Goal: Information Seeking & Learning: Check status

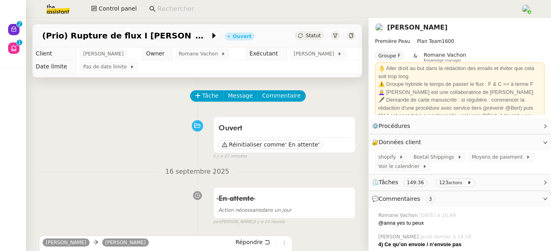
click at [415, 29] on link "Pierre Mergui" at bounding box center [417, 28] width 60 height 8
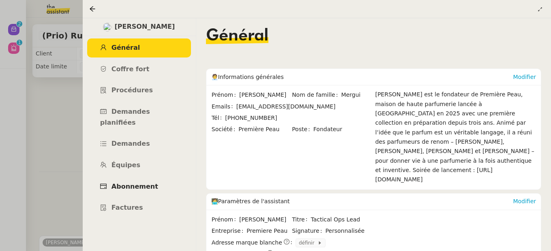
click at [142, 183] on span "Abonnement" at bounding box center [135, 187] width 47 height 8
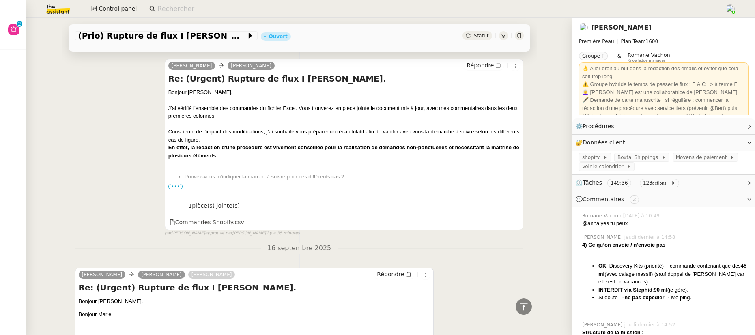
scroll to position [315, 0]
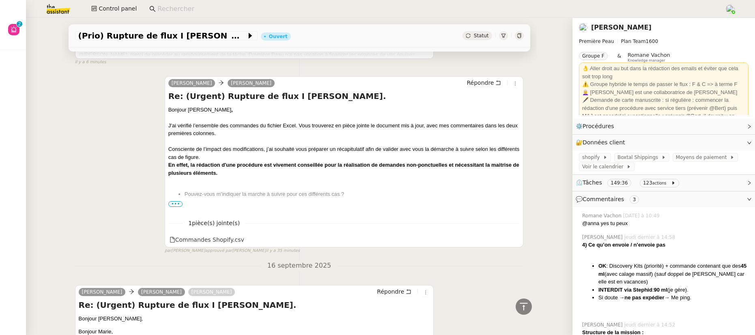
click at [170, 206] on span "•••" at bounding box center [175, 204] width 15 height 6
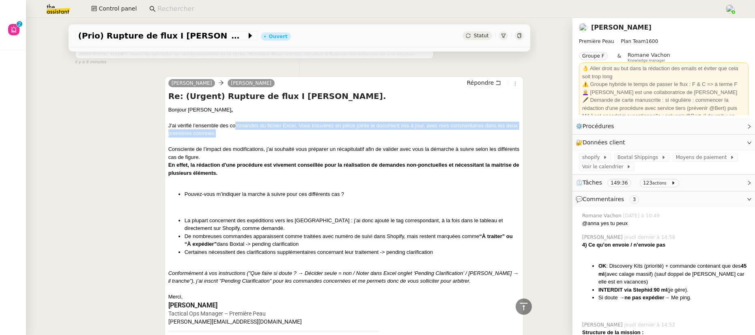
drag, startPoint x: 230, startPoint y: 127, endPoint x: 231, endPoint y: 132, distance: 4.9
click at [231, 132] on div "J’ai vérifié l’ensemble des commandes du fichier Excel. Vous trouverez en pièce…" at bounding box center [344, 130] width 352 height 16
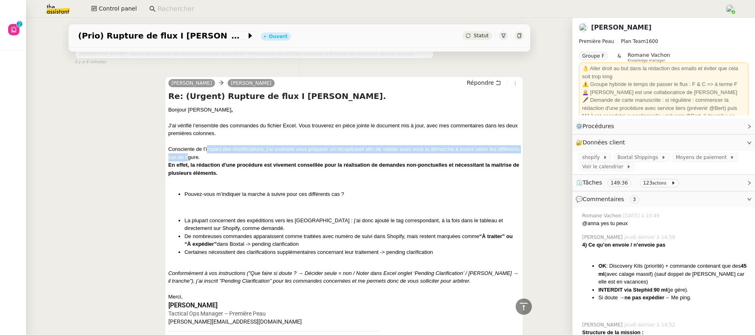
drag, startPoint x: 205, startPoint y: 150, endPoint x: 208, endPoint y: 155, distance: 6.3
click at [208, 155] on div "Consciente de l’impact des modifications, j’ai souhaité vous préparer un récapi…" at bounding box center [344, 153] width 352 height 16
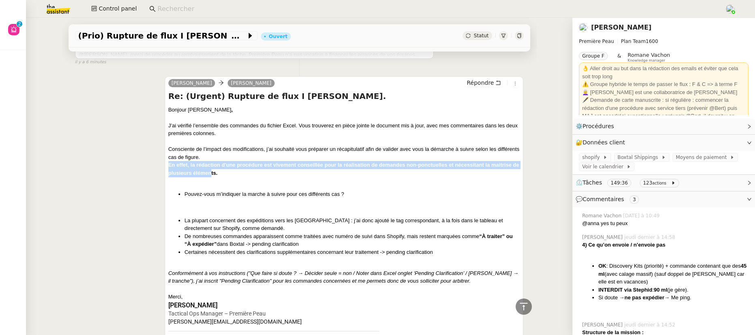
drag, startPoint x: 211, startPoint y: 163, endPoint x: 215, endPoint y: 172, distance: 10.0
click at [215, 172] on div "En effet, la rédaction d'une procédure est vivement conseillée pour la réalisat…" at bounding box center [344, 169] width 352 height 16
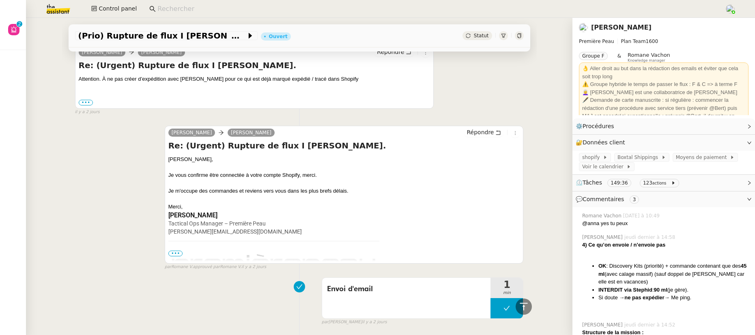
scroll to position [1247, 0]
click at [172, 251] on span "•••" at bounding box center [175, 253] width 15 height 6
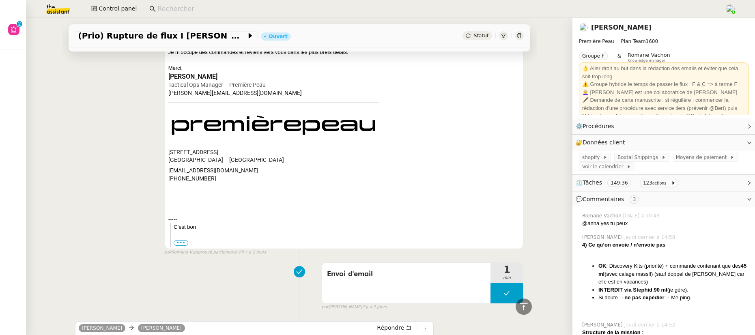
scroll to position [1396, 0]
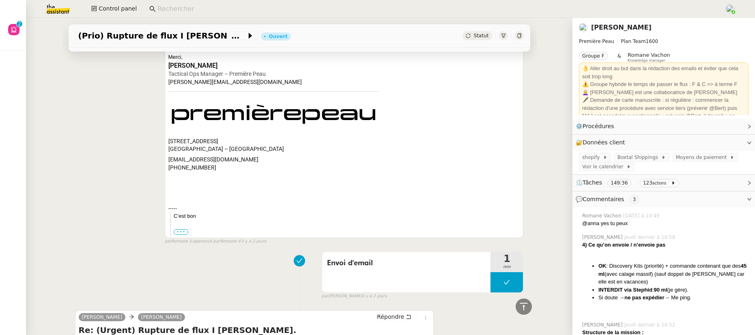
click at [176, 235] on label "•••" at bounding box center [181, 232] width 15 height 6
click at [0, 0] on input "•••" at bounding box center [0, 0] width 0 height 0
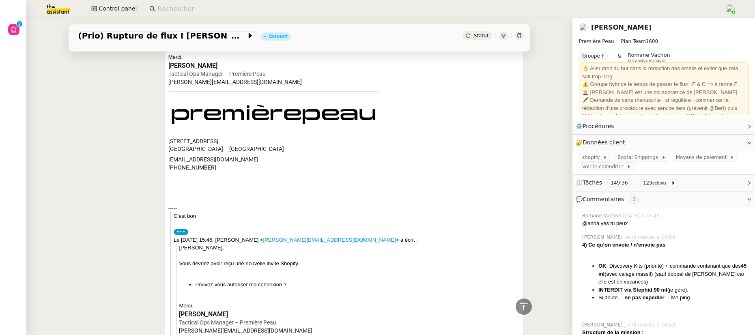
click at [176, 235] on label "•••" at bounding box center [181, 232] width 15 height 6
click at [0, 0] on input "•••" at bounding box center [0, 0] width 0 height 0
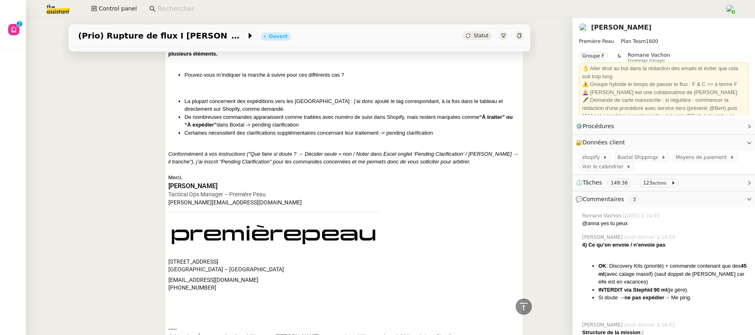
scroll to position [435, 0]
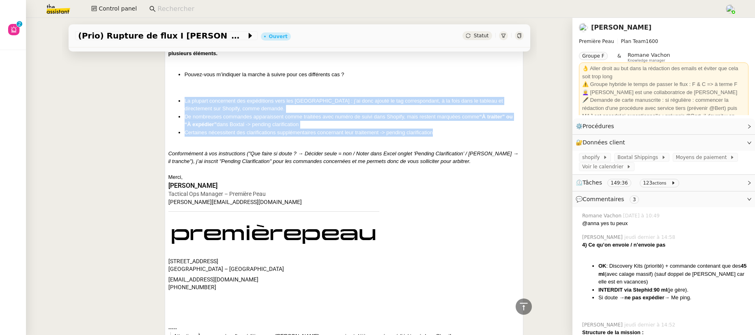
drag, startPoint x: 181, startPoint y: 102, endPoint x: 438, endPoint y: 137, distance: 258.7
click at [438, 137] on ul "La plupart concernent des expéditions vers les US : j’ai donc ajouté le tag cor…" at bounding box center [344, 117] width 352 height 40
click at [438, 137] on li "Certaines nécessitent des clarifications supplémentaires concernant leur traite…" at bounding box center [352, 133] width 335 height 8
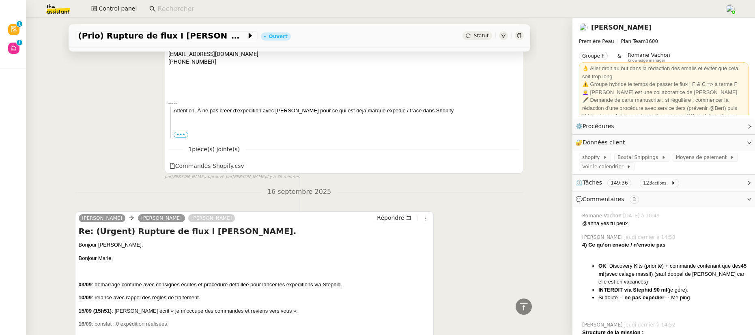
scroll to position [666, 0]
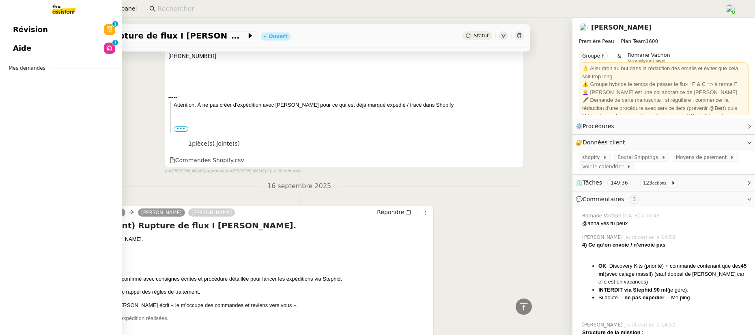
click at [15, 50] on span "Aide" at bounding box center [22, 48] width 18 height 12
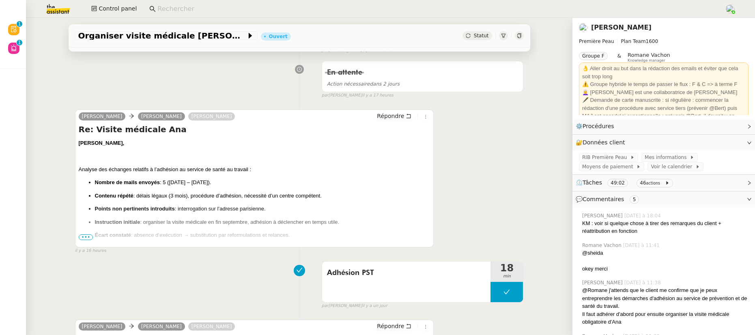
scroll to position [212, 0]
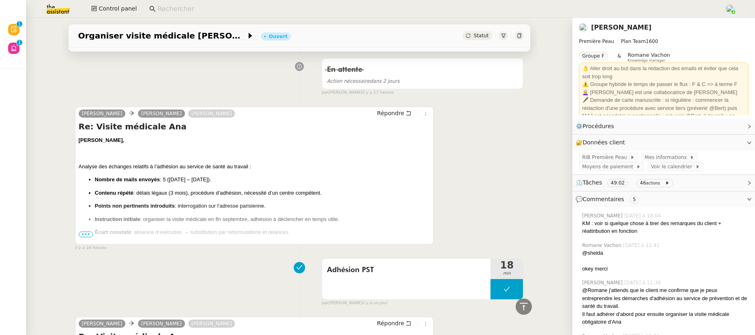
click at [83, 234] on span "•••" at bounding box center [86, 235] width 15 height 6
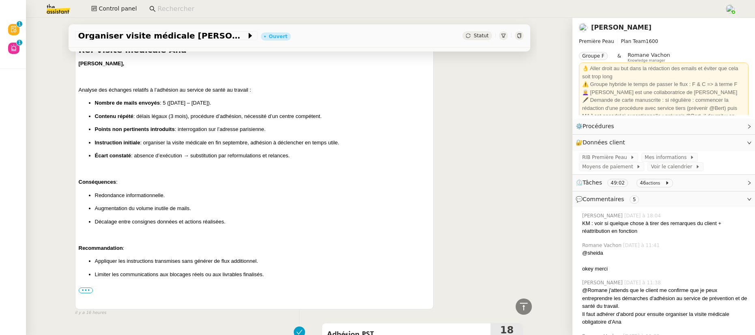
scroll to position [344, 0]
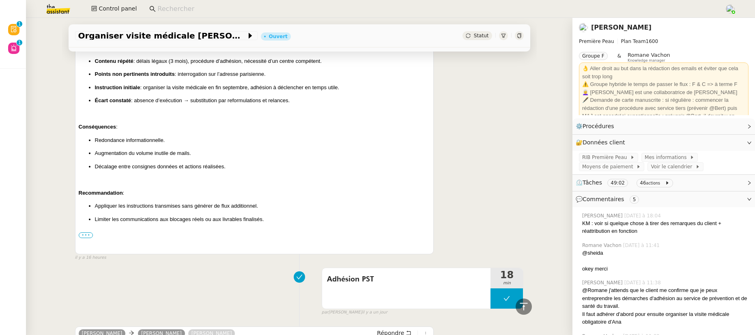
click at [82, 235] on label "•••" at bounding box center [86, 235] width 15 height 6
click at [0, 0] on input "•••" at bounding box center [0, 0] width 0 height 0
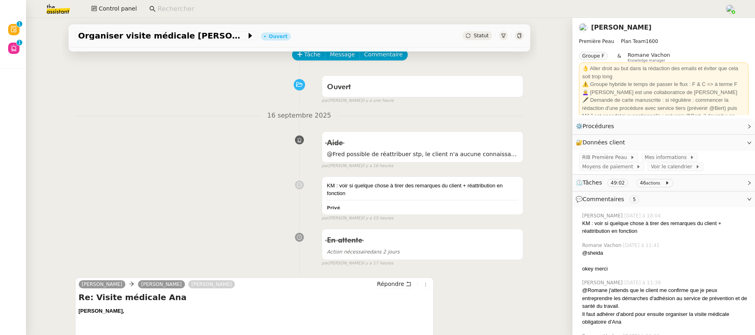
scroll to position [0, 0]
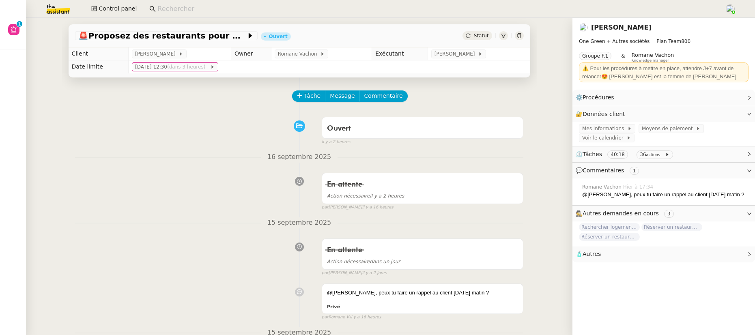
click at [611, 25] on link "Jerome Proust" at bounding box center [621, 28] width 60 height 8
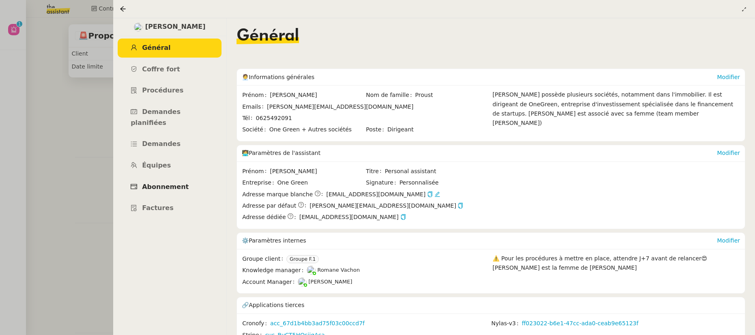
click at [157, 183] on span "Abonnement" at bounding box center [165, 187] width 47 height 8
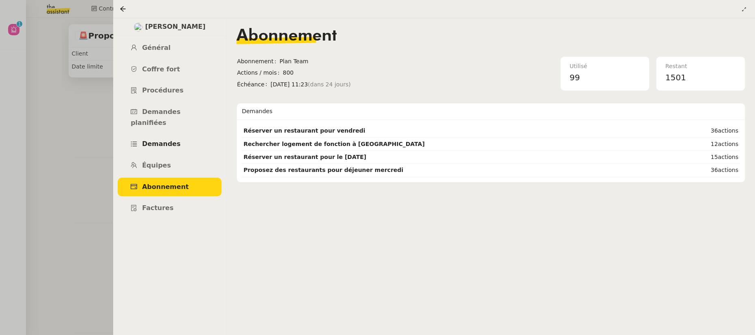
click at [158, 140] on span "Demandes" at bounding box center [161, 144] width 39 height 8
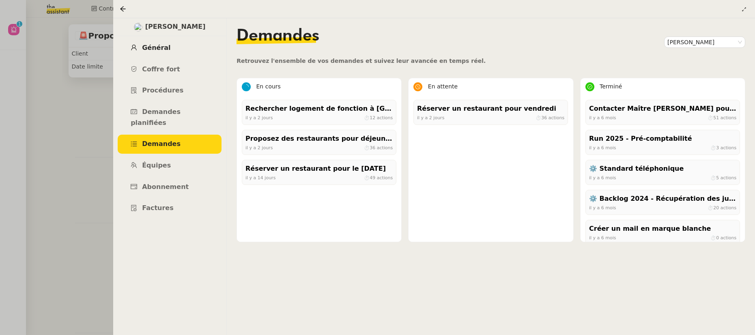
click at [154, 50] on span "Général" at bounding box center [156, 48] width 28 height 8
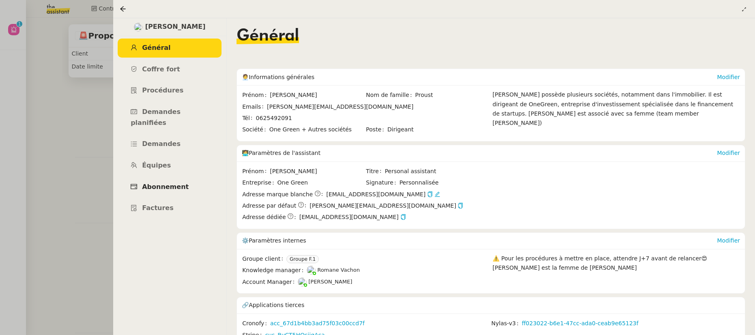
click at [157, 183] on span "Abonnement" at bounding box center [165, 187] width 47 height 8
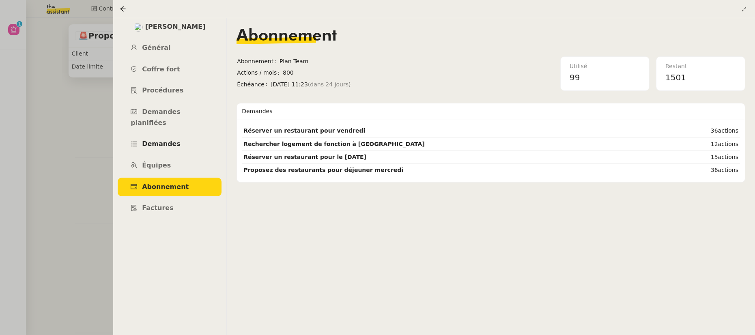
click at [157, 140] on span "Demandes" at bounding box center [161, 144] width 39 height 8
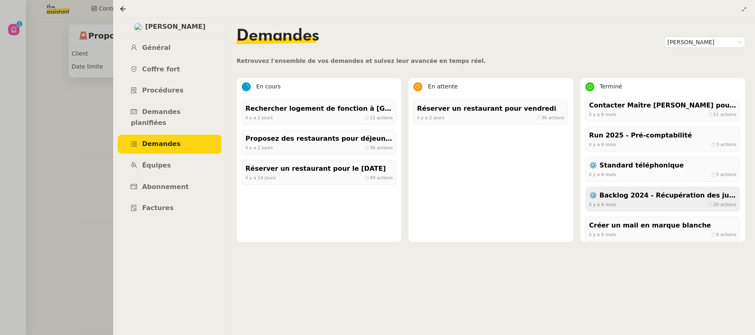
scroll to position [8, 0]
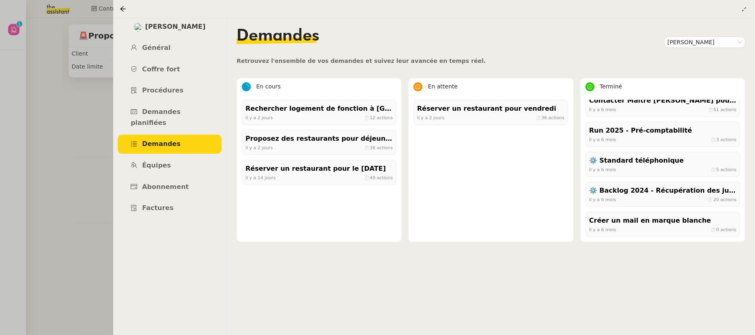
click at [320, 178] on div "il y a 14 jours ⏱ 49 actions" at bounding box center [318, 177] width 147 height 7
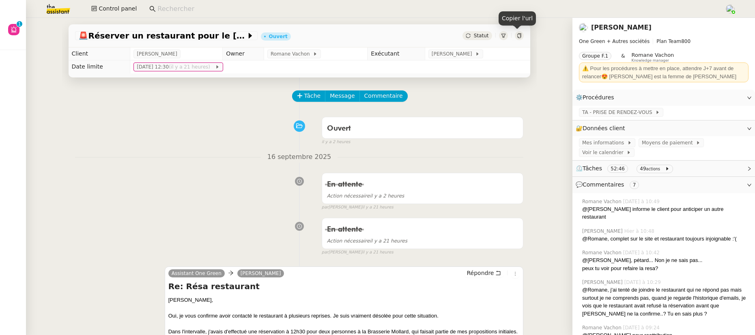
click at [517, 36] on icon at bounding box center [519, 35] width 4 height 5
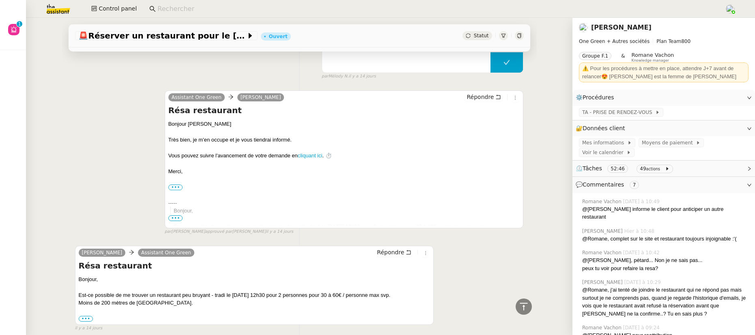
scroll to position [4264, 0]
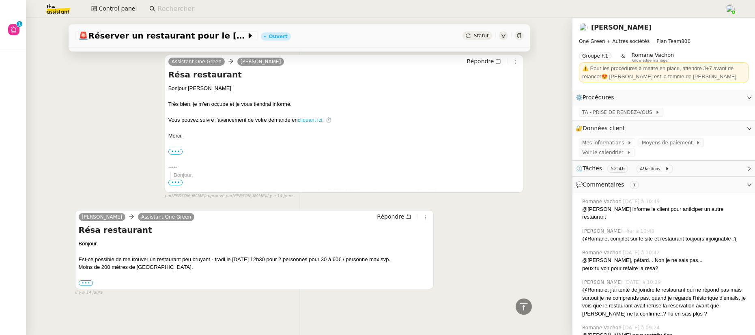
click at [84, 280] on label "•••" at bounding box center [86, 283] width 15 height 6
click at [0, 0] on input "•••" at bounding box center [0, 0] width 0 height 0
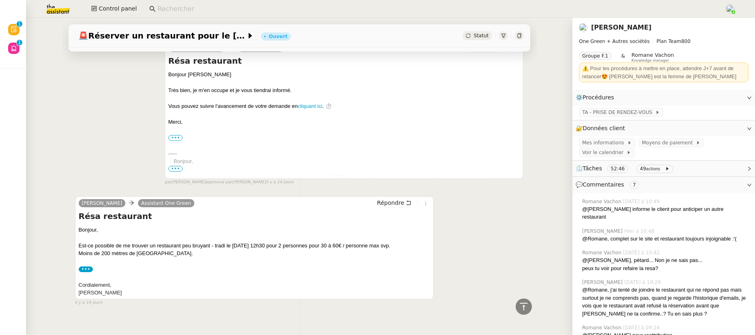
click at [596, 25] on link "[PERSON_NAME]" at bounding box center [621, 28] width 60 height 8
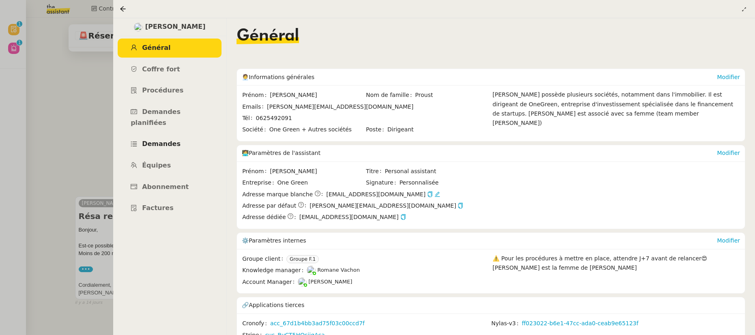
click at [159, 140] on span "Demandes" at bounding box center [161, 144] width 39 height 8
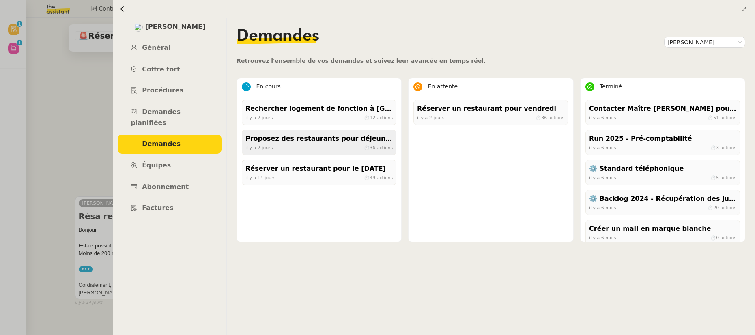
click at [348, 144] on div "Proposez des restaurants pour déjeuner mercredi" at bounding box center [318, 138] width 147 height 11
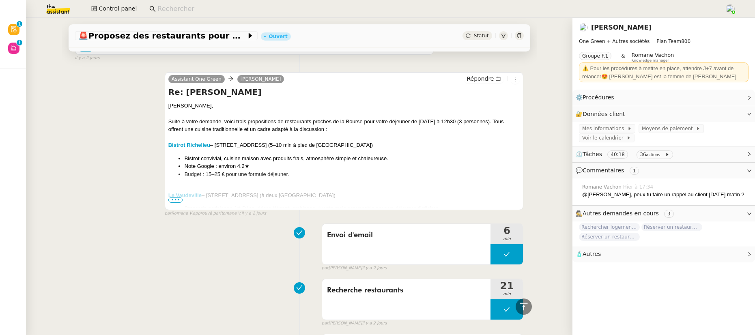
scroll to position [1352, 0]
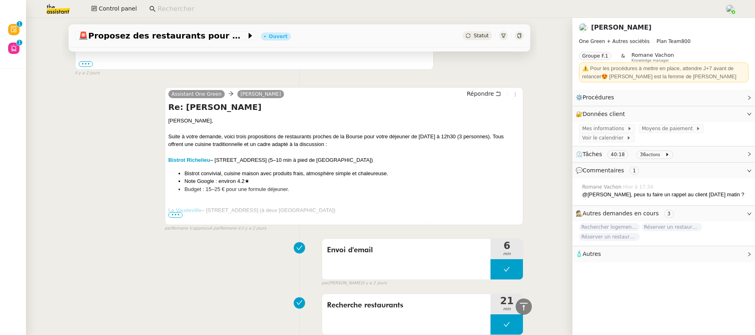
click at [176, 217] on span "•••" at bounding box center [175, 215] width 15 height 6
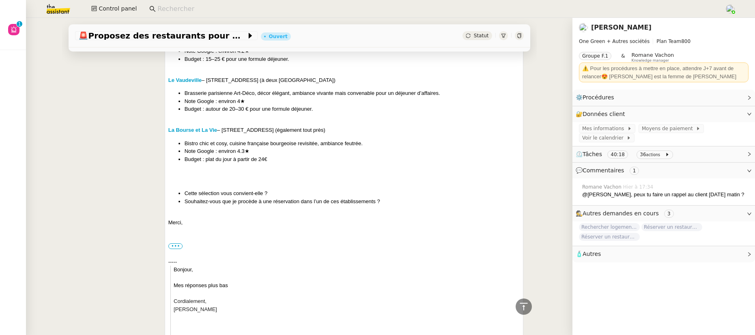
scroll to position [1507, 0]
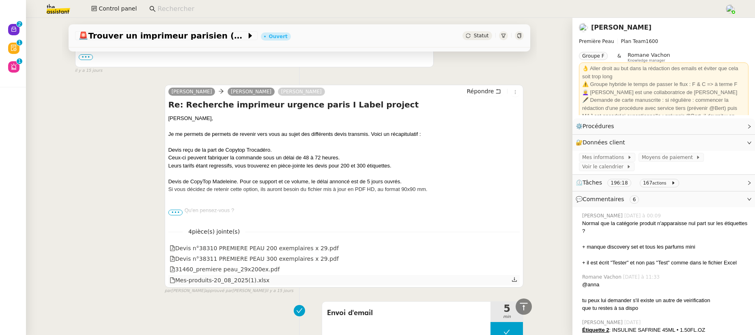
scroll to position [3398, 0]
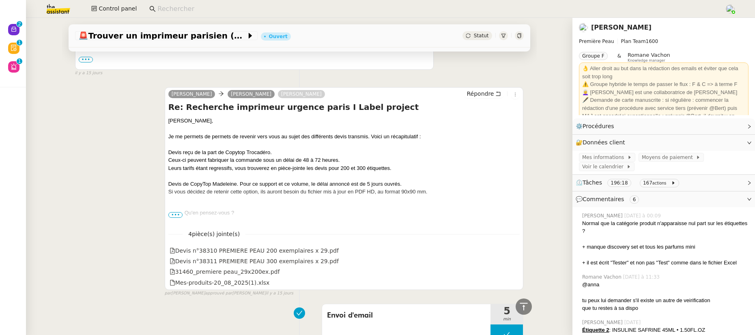
click at [173, 218] on span "•••" at bounding box center [175, 215] width 15 height 6
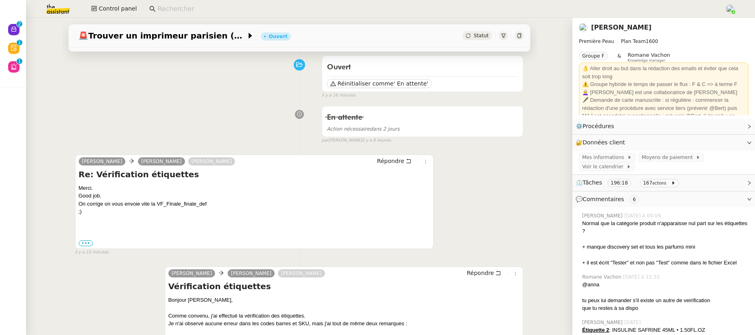
scroll to position [187, 0]
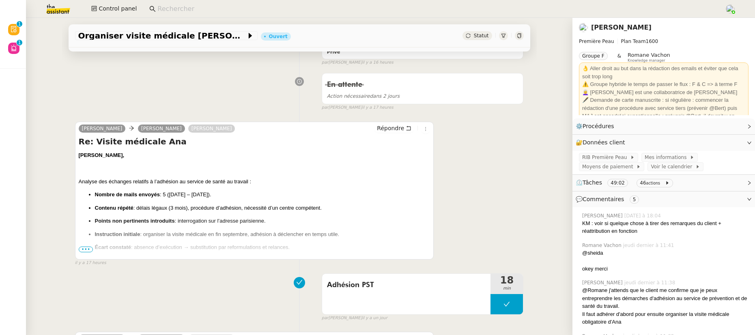
scroll to position [205, 0]
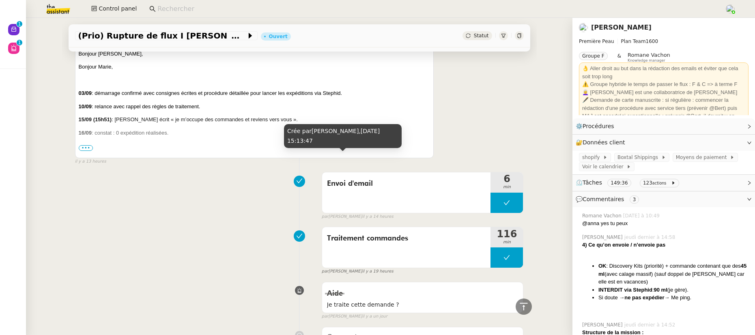
scroll to position [578, 0]
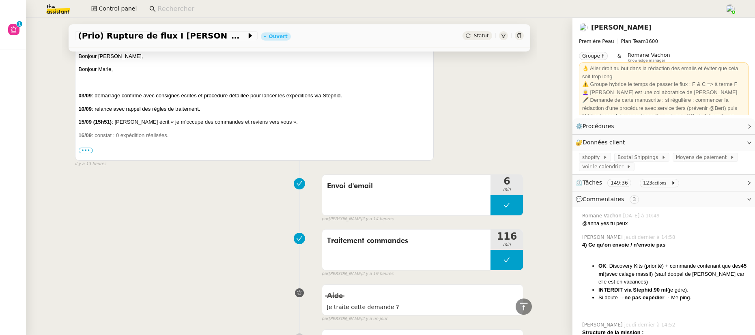
click at [84, 153] on span "•••" at bounding box center [86, 151] width 15 height 6
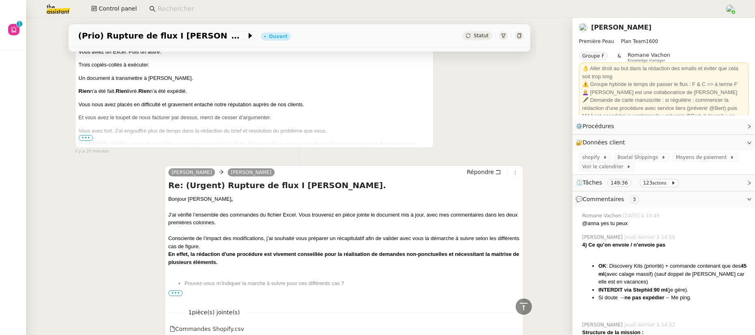
scroll to position [177, 0]
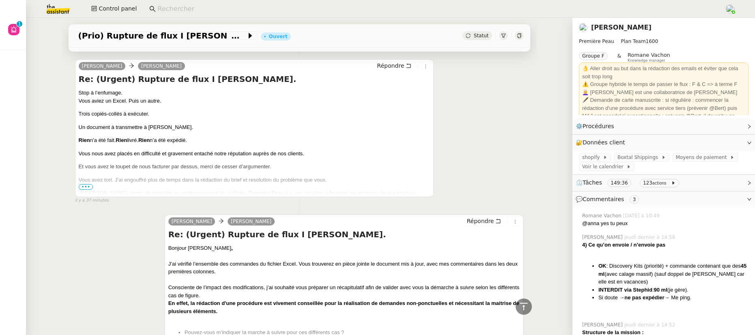
click at [84, 189] on span "•••" at bounding box center [86, 187] width 15 height 6
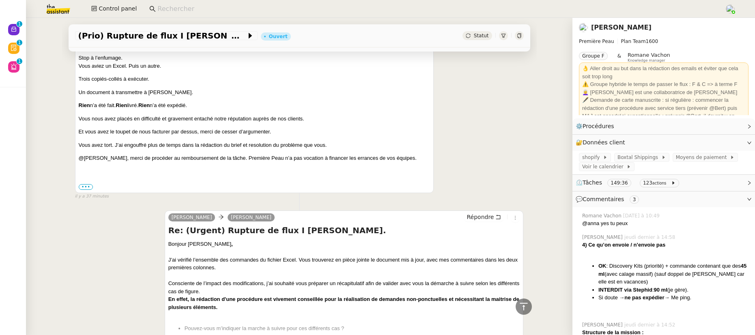
scroll to position [197, 0]
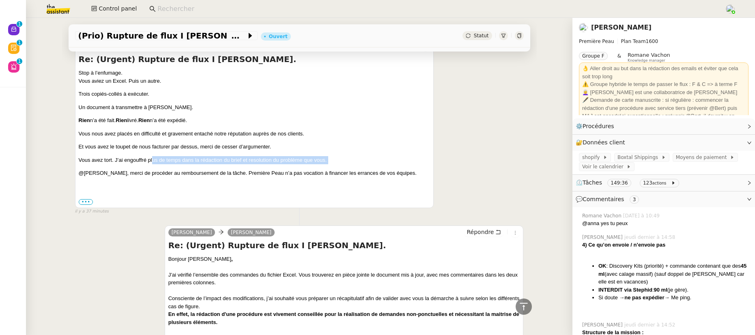
drag, startPoint x: 149, startPoint y: 163, endPoint x: 255, endPoint y: 168, distance: 106.0
click at [255, 168] on div "Vous aviez un Excel. Puis un autre. Trois copiés-collés à exécuter. Un document…" at bounding box center [255, 127] width 352 height 100
click at [80, 204] on label "•••" at bounding box center [86, 202] width 15 height 6
click at [0, 0] on input "•••" at bounding box center [0, 0] width 0 height 0
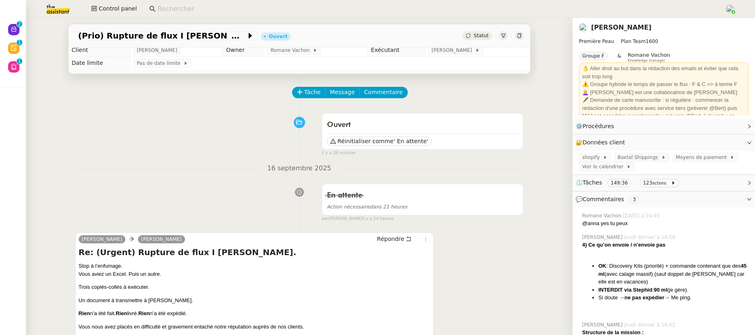
scroll to position [0, 0]
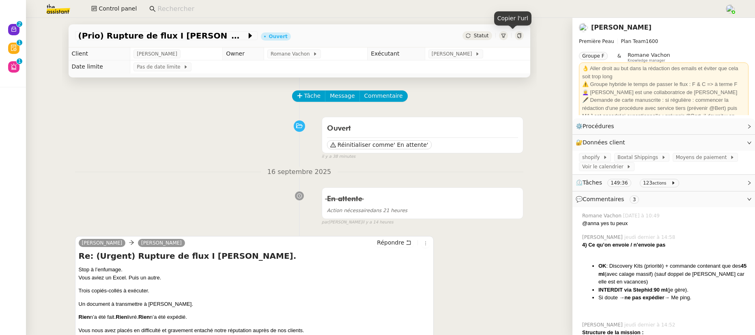
click at [517, 36] on icon at bounding box center [519, 35] width 5 height 5
click at [240, 9] on input at bounding box center [436, 9] width 559 height 11
click at [551, 28] on link "[PERSON_NAME]" at bounding box center [621, 28] width 60 height 8
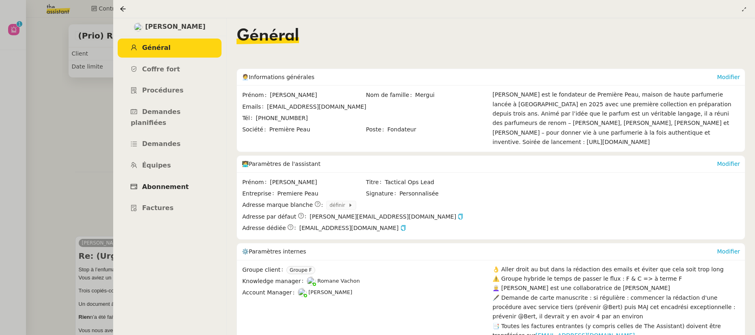
click at [169, 183] on span "Abonnement" at bounding box center [165, 187] width 47 height 8
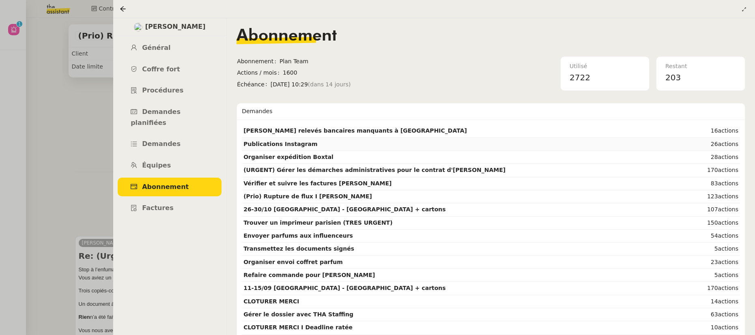
click at [286, 146] on strong "Publications Instagram" at bounding box center [280, 144] width 74 height 6
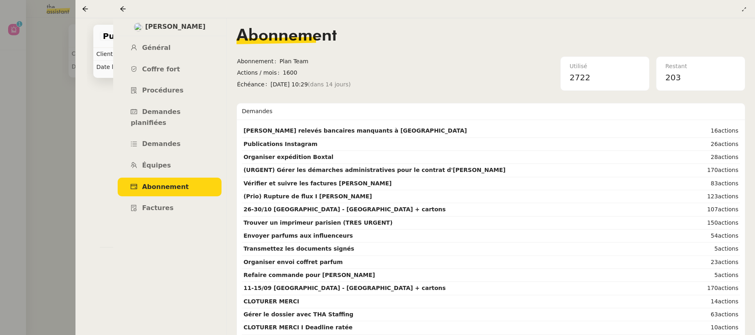
click at [94, 10] on div at bounding box center [415, 8] width 666 height 11
click at [122, 9] on icon at bounding box center [122, 8] width 5 height 5
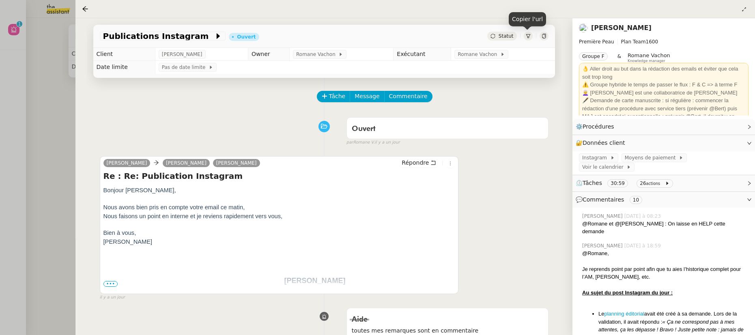
click at [546, 38] on div at bounding box center [543, 36] width 9 height 9
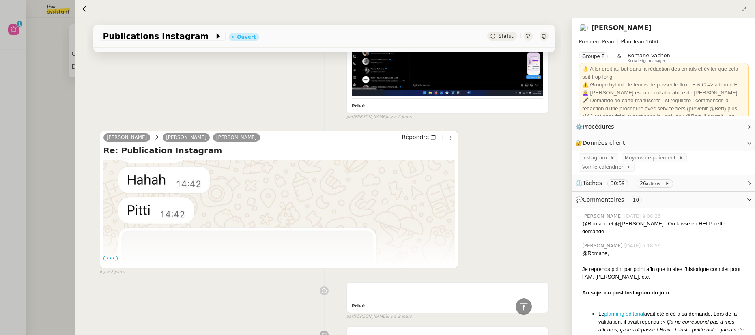
scroll to position [1689, 0]
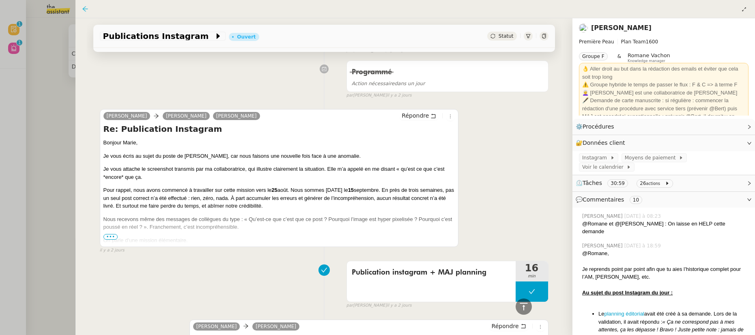
click at [87, 12] on icon at bounding box center [85, 9] width 6 height 6
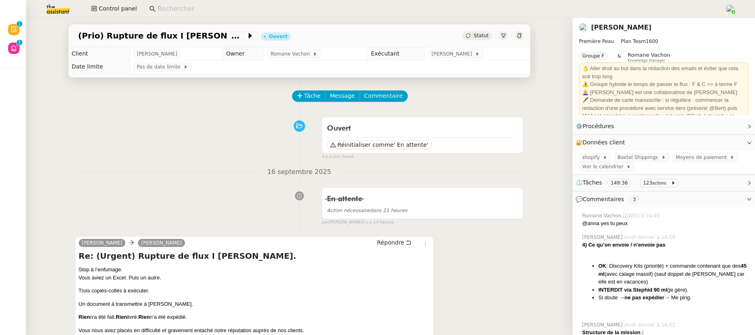
click at [185, 13] on input at bounding box center [436, 9] width 559 height 11
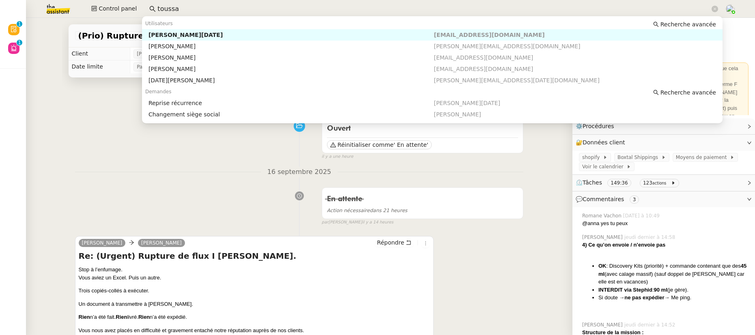
click at [200, 31] on div "Sandra Toussaint" at bounding box center [291, 34] width 286 height 7
type input "toussa"
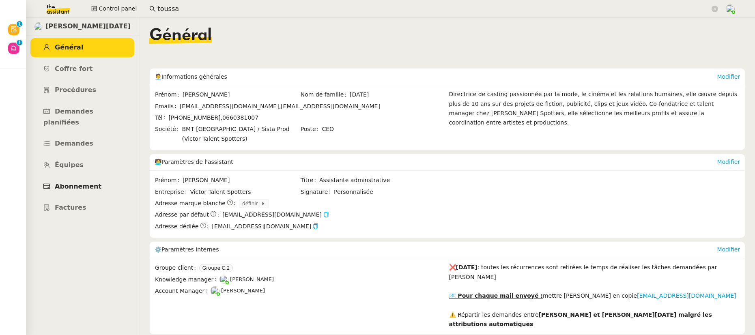
click at [81, 180] on link "Abonnement" at bounding box center [82, 186] width 104 height 19
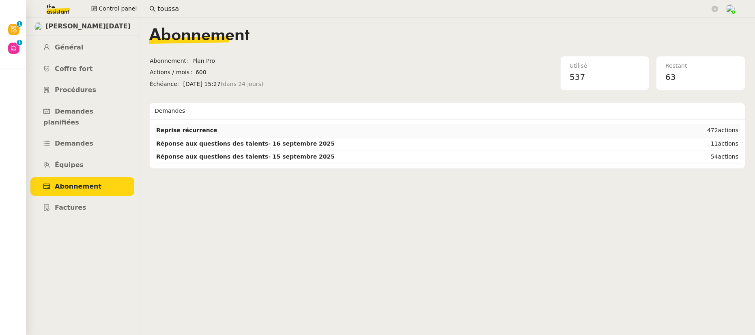
click at [161, 132] on strong "Reprise récurrence" at bounding box center [186, 130] width 61 height 6
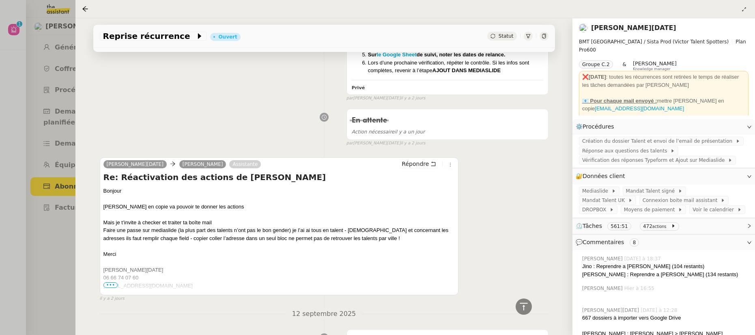
scroll to position [3485, 0]
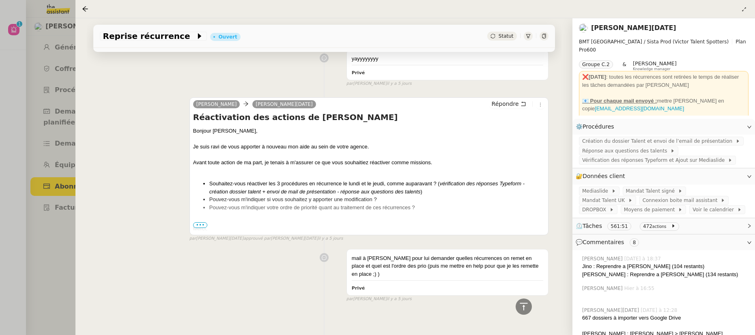
click at [200, 223] on span "•••" at bounding box center [200, 225] width 15 height 6
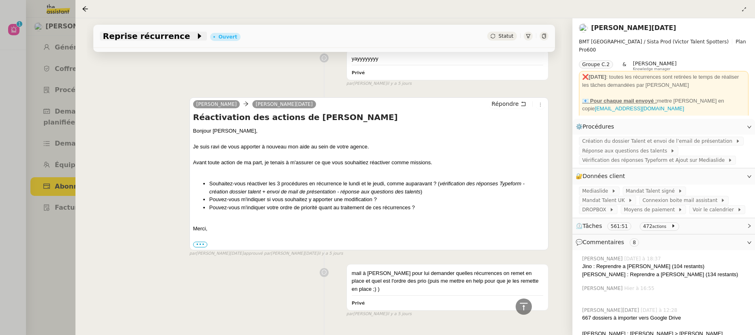
click at [137, 36] on span "Reprise récurrence" at bounding box center [149, 36] width 93 height 8
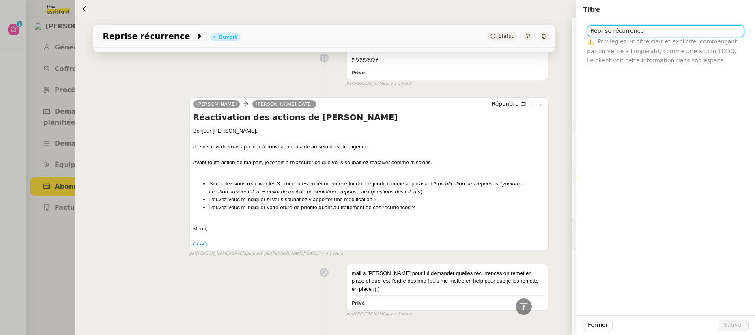
click at [551, 32] on input "Reprise récurrence" at bounding box center [665, 31] width 157 height 12
drag, startPoint x: 676, startPoint y: 31, endPoint x: 669, endPoint y: 30, distance: 7.4
click at [551, 30] on input "Reprise des missions récurrence" at bounding box center [665, 31] width 157 height 12
type input "Reprise des missions récurrentes"
click at [551, 251] on span "Sauver" at bounding box center [734, 324] width 20 height 9
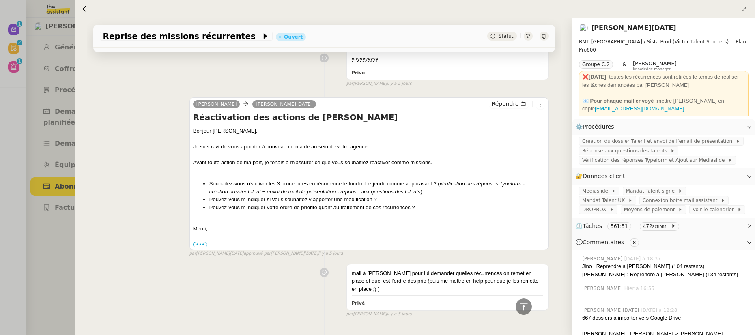
click at [86, 9] on icon at bounding box center [85, 9] width 6 height 6
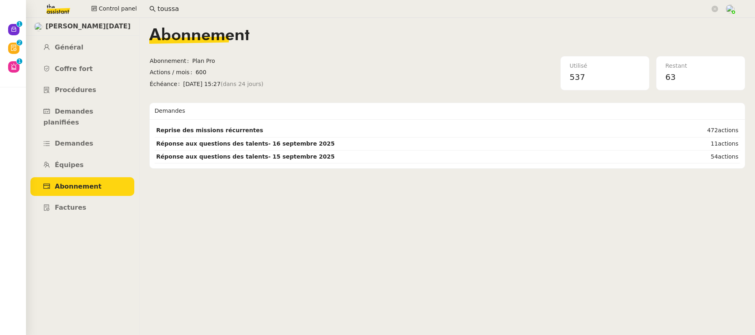
click at [167, 9] on input "toussa" at bounding box center [433, 9] width 552 height 11
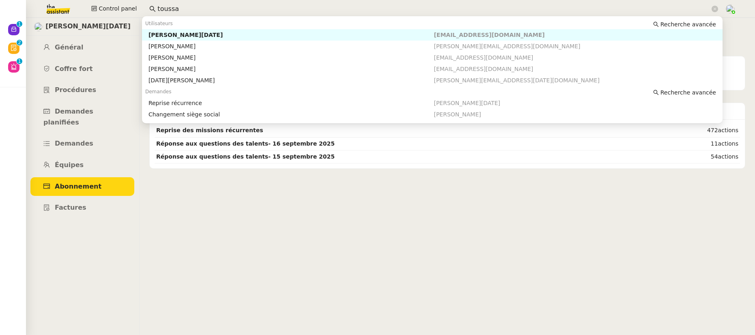
click at [167, 9] on input "toussa" at bounding box center [433, 9] width 552 height 11
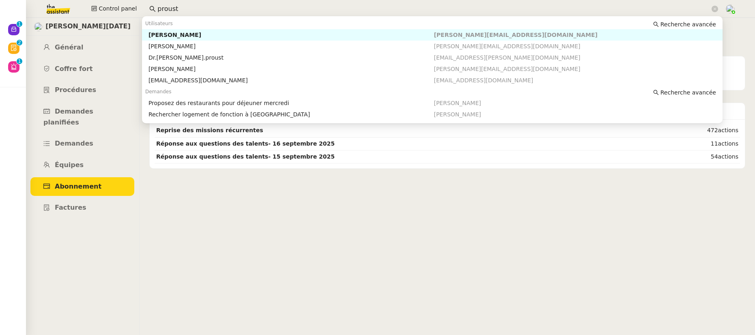
click at [169, 36] on div "Jerome Proust" at bounding box center [291, 34] width 286 height 7
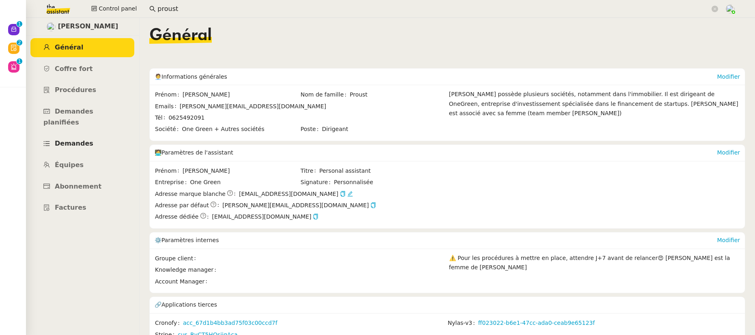
click at [84, 140] on span "Demandes" at bounding box center [74, 144] width 39 height 8
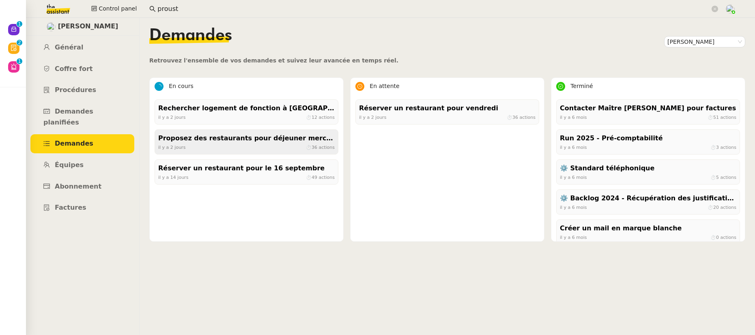
click at [248, 146] on div "il y a 2 jours ⏱ 36 actions" at bounding box center [246, 147] width 176 height 7
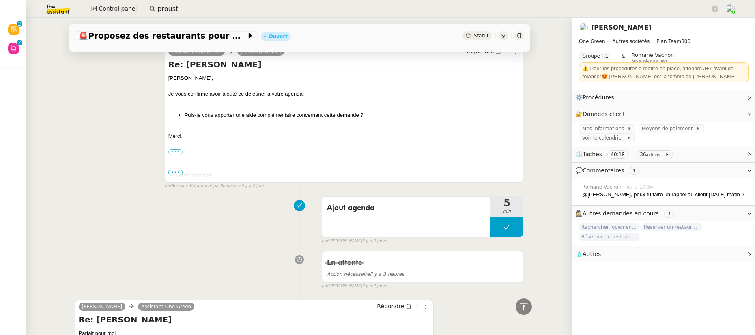
scroll to position [784, 0]
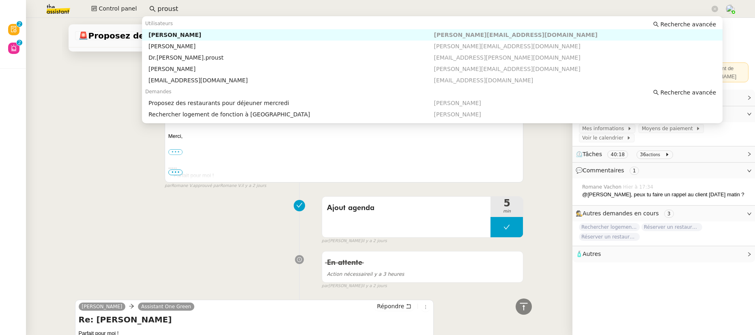
click at [216, 7] on input "proust" at bounding box center [433, 9] width 552 height 11
type input "v"
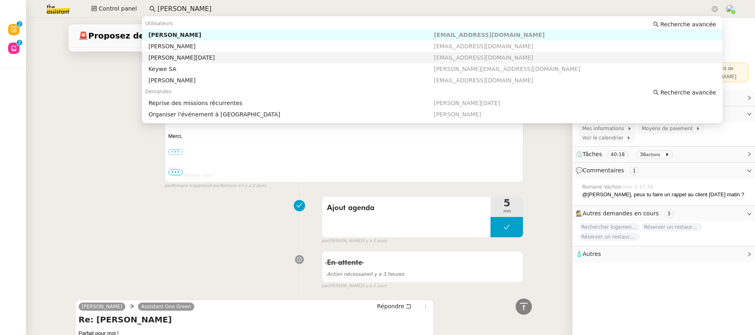
click at [199, 56] on div "Sandra Toussaint" at bounding box center [291, 57] width 286 height 7
type input "sandra"
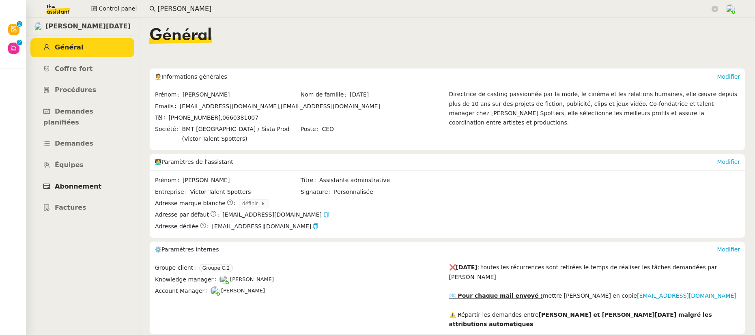
click at [66, 179] on link "Abonnement" at bounding box center [82, 186] width 104 height 19
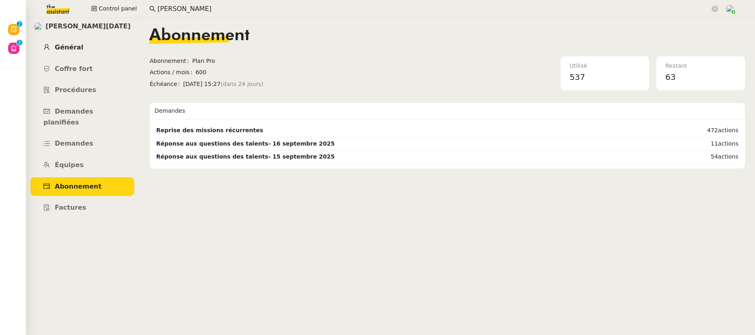
click at [73, 49] on span "Général" at bounding box center [69, 47] width 28 height 8
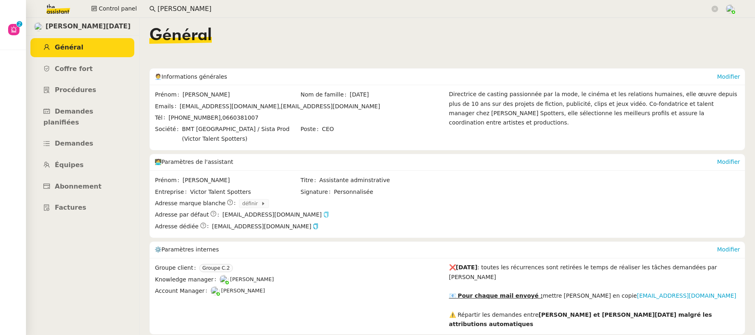
click at [323, 213] on icon "button" at bounding box center [326, 215] width 6 height 6
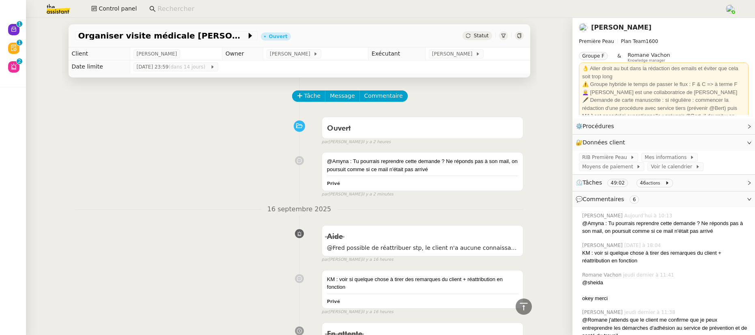
scroll to position [205, 0]
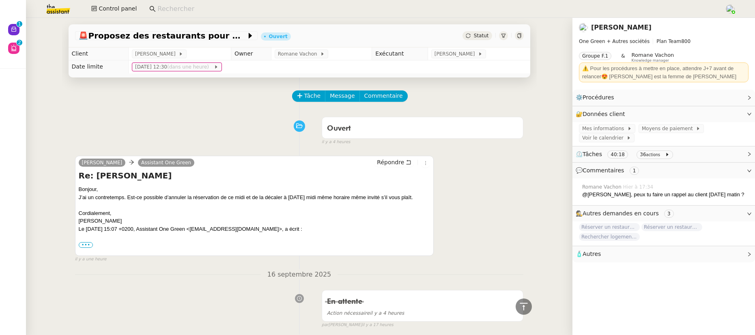
scroll to position [1624, 0]
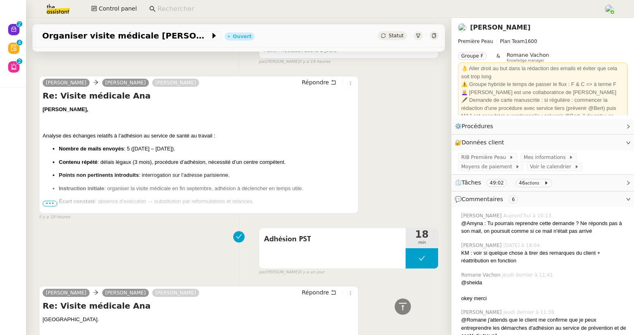
scroll to position [285, 0]
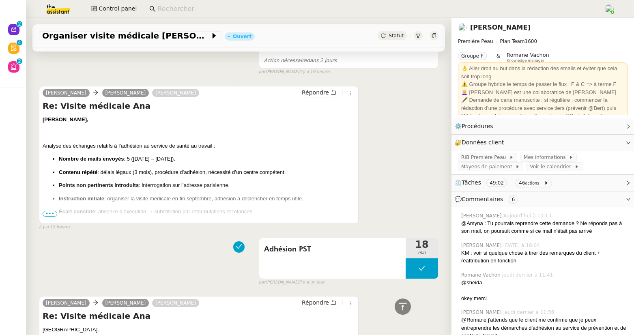
click at [46, 217] on span "•••" at bounding box center [50, 214] width 15 height 6
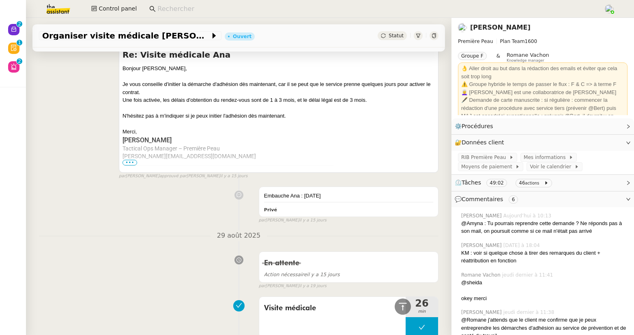
scroll to position [2289, 0]
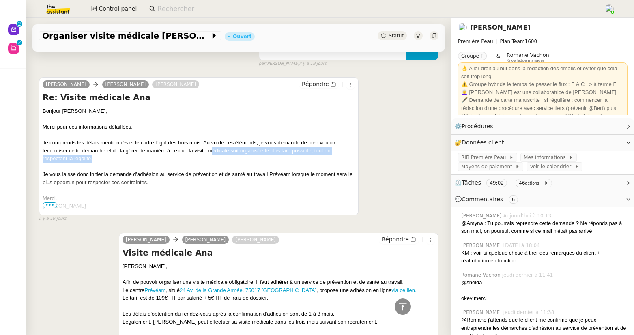
drag, startPoint x: 211, startPoint y: 155, endPoint x: 214, endPoint y: 165, distance: 10.5
click at [214, 165] on div "Bonjour [PERSON_NAME], Merci pour ces informations détaillées. Je comprends les…" at bounding box center [199, 170] width 312 height 127
click at [52, 208] on span "•••" at bounding box center [50, 205] width 15 height 6
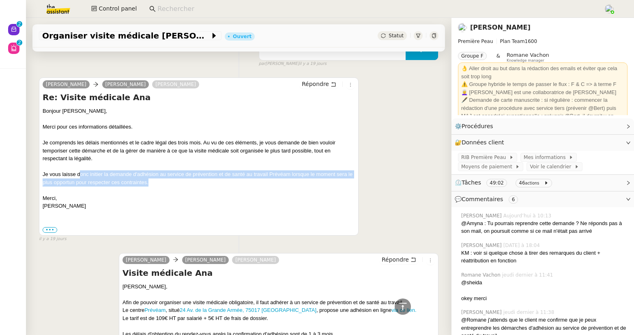
drag, startPoint x: 81, startPoint y: 179, endPoint x: 226, endPoint y: 183, distance: 145.3
click at [226, 183] on div "Bonjour [PERSON_NAME], Merci pour ces informations détaillées. Je comprends les…" at bounding box center [199, 170] width 312 height 127
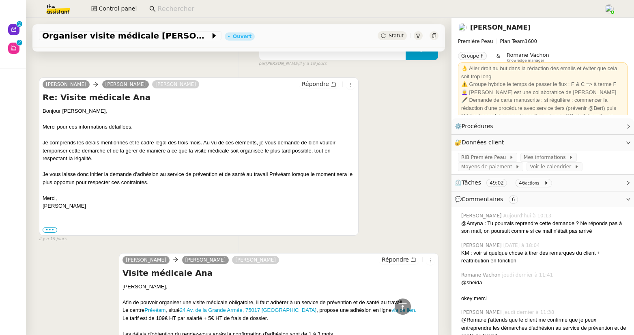
click at [193, 198] on div "Bonjour [PERSON_NAME], Merci pour ces informations détaillées. Je comprends les…" at bounding box center [199, 170] width 312 height 127
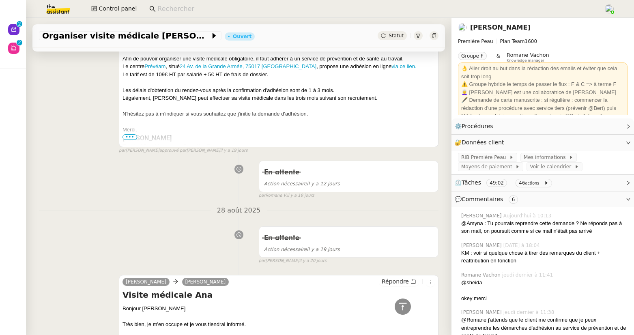
scroll to position [2480, 0]
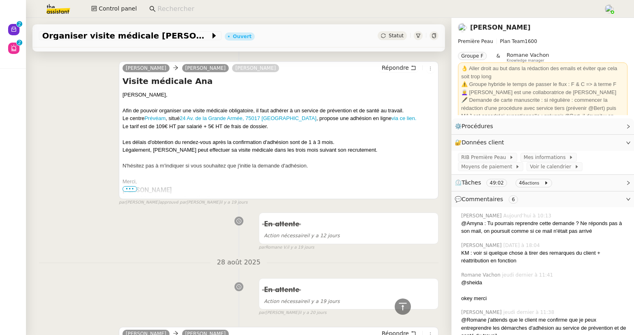
click at [128, 192] on span "•••" at bounding box center [129, 189] width 15 height 6
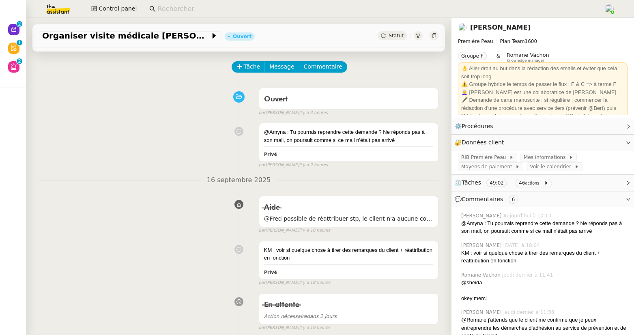
scroll to position [0, 0]
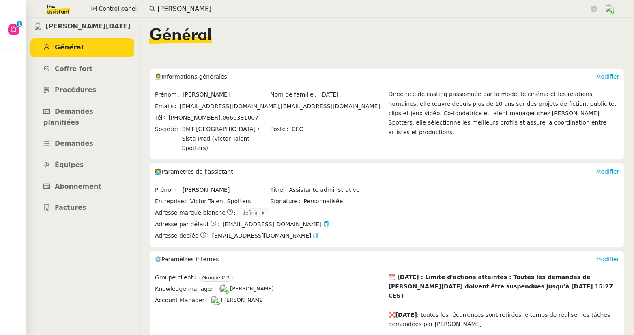
drag, startPoint x: 0, startPoint y: 0, endPoint x: 142, endPoint y: 7, distance: 142.1
click at [145, 7] on nz-input-group "[PERSON_NAME]" at bounding box center [373, 9] width 457 height 12
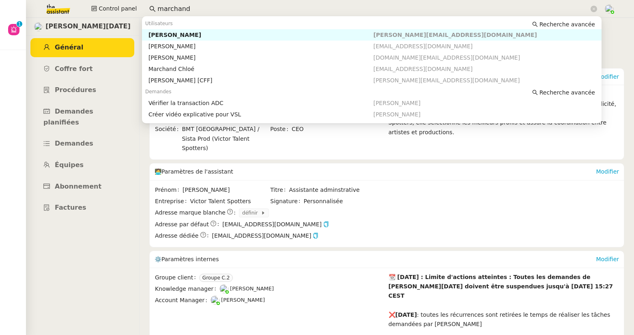
click at [160, 36] on div "[PERSON_NAME]" at bounding box center [260, 34] width 225 height 7
type input "marchand"
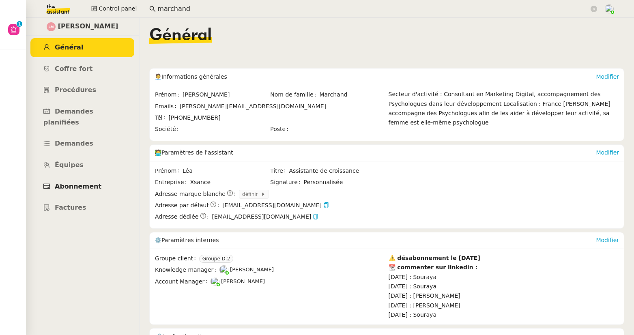
click at [61, 182] on span "Abonnement" at bounding box center [78, 186] width 47 height 8
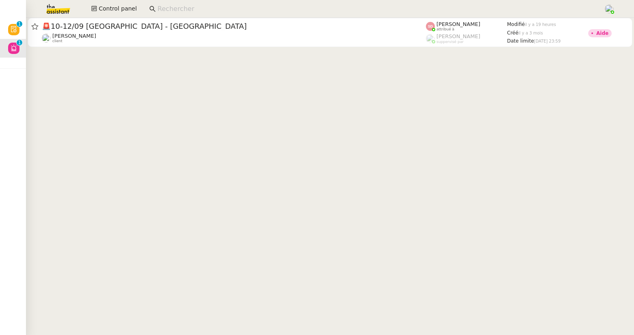
click at [172, 8] on input at bounding box center [376, 9] width 438 height 11
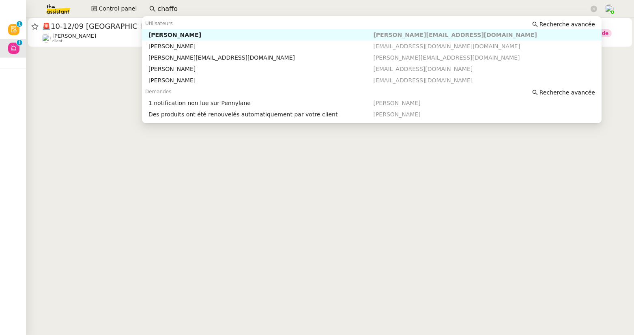
click at [198, 35] on div "[PERSON_NAME]" at bounding box center [260, 34] width 225 height 7
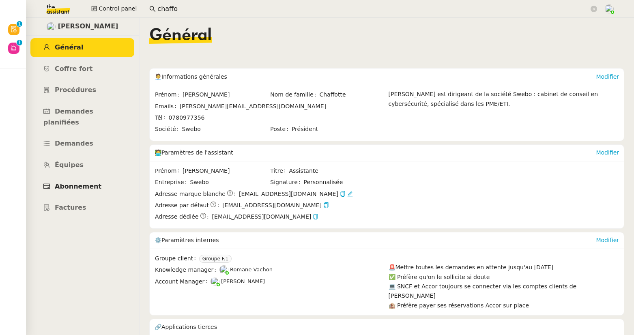
click at [78, 182] on span "Abonnement" at bounding box center [78, 186] width 47 height 8
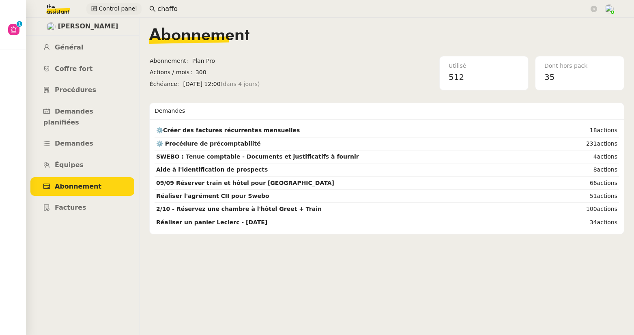
click at [133, 4] on div "Control panel chaffo" at bounding box center [316, 9] width 593 height 18
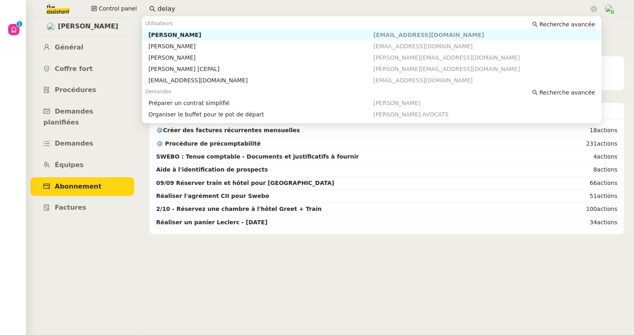
click at [172, 36] on div "Benjamin Delahaye" at bounding box center [260, 34] width 225 height 7
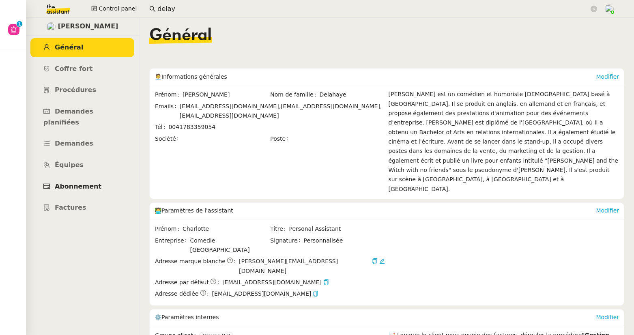
click at [90, 177] on link "Abonnement" at bounding box center [82, 186] width 104 height 19
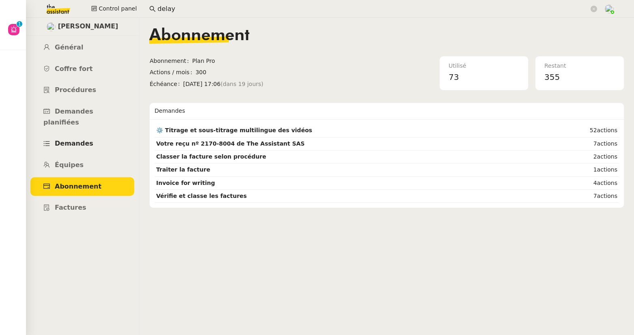
click at [87, 140] on span "Demandes" at bounding box center [74, 144] width 39 height 8
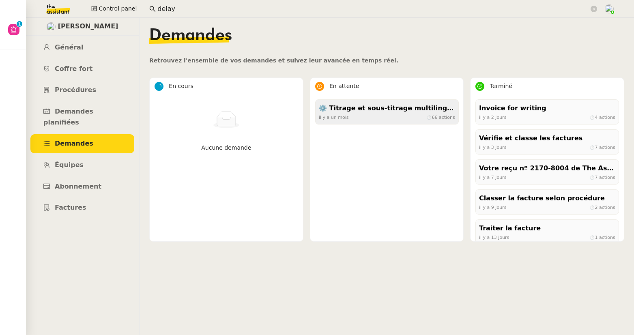
click at [363, 111] on div "⚙️ Titrage et sous-titrage multilingue des vidéos" at bounding box center [387, 108] width 136 height 11
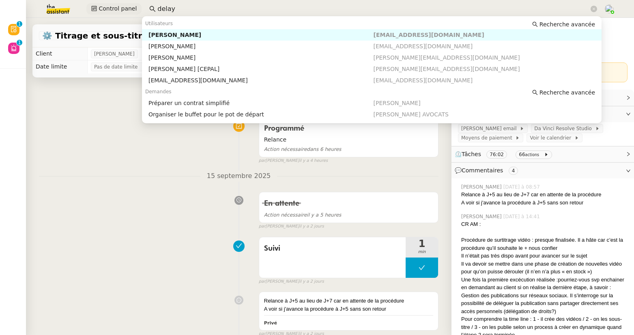
drag, startPoint x: 165, startPoint y: 7, endPoint x: 134, endPoint y: 5, distance: 30.9
click at [134, 5] on div "Control panel delay" at bounding box center [316, 9] width 593 height 18
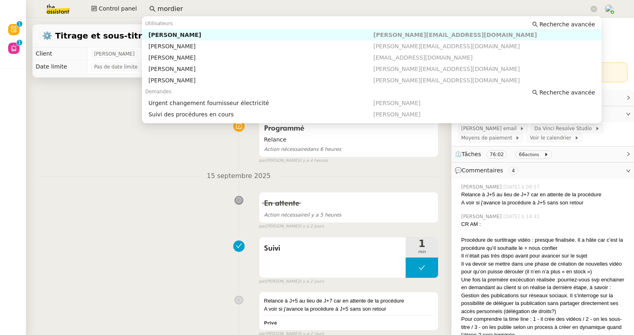
click at [166, 33] on div "Mathieu MORDIER" at bounding box center [260, 34] width 225 height 7
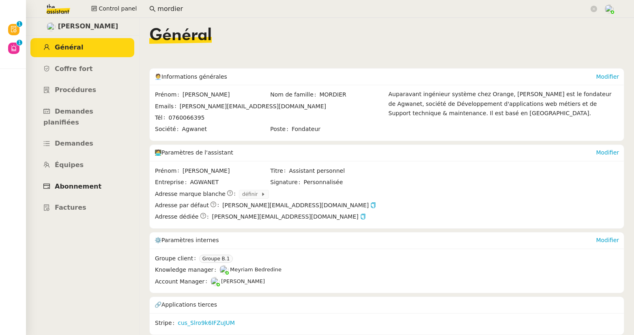
click at [88, 182] on span "Abonnement" at bounding box center [78, 186] width 47 height 8
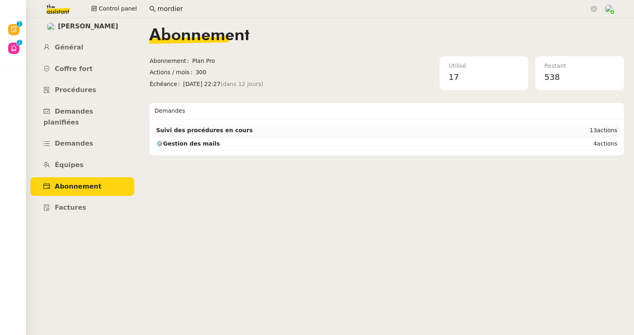
click at [166, 132] on strong "Suivi des procédures en cours" at bounding box center [204, 130] width 97 height 6
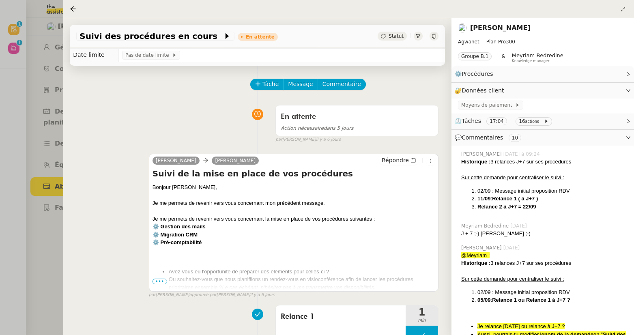
scroll to position [15, 0]
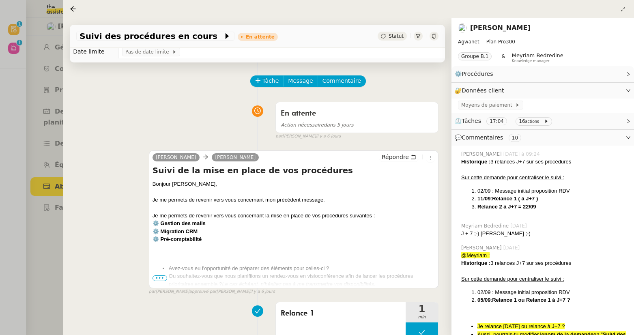
click at [158, 280] on span "•••" at bounding box center [159, 278] width 15 height 6
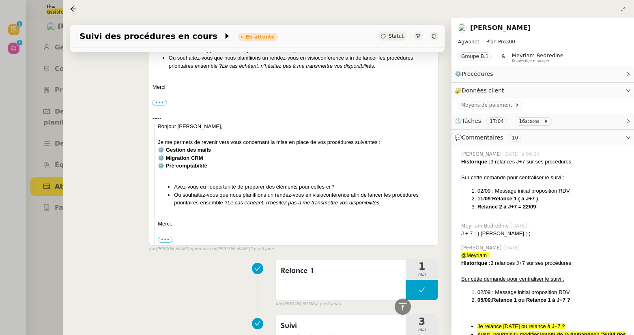
scroll to position [48, 0]
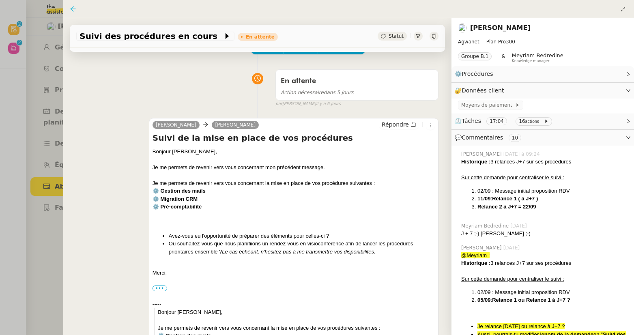
click at [75, 8] on icon at bounding box center [73, 9] width 6 height 6
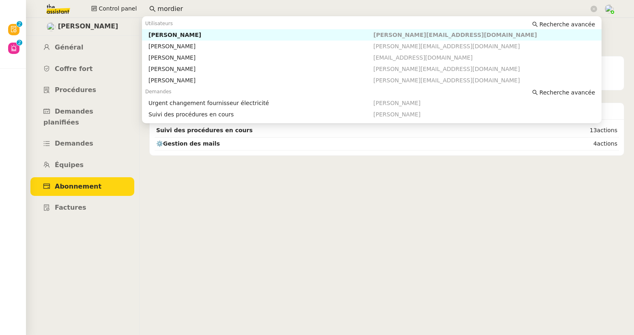
drag, startPoint x: 180, startPoint y: 9, endPoint x: 145, endPoint y: 7, distance: 35.3
click at [145, 7] on nz-input-group "mordier" at bounding box center [373, 9] width 457 height 12
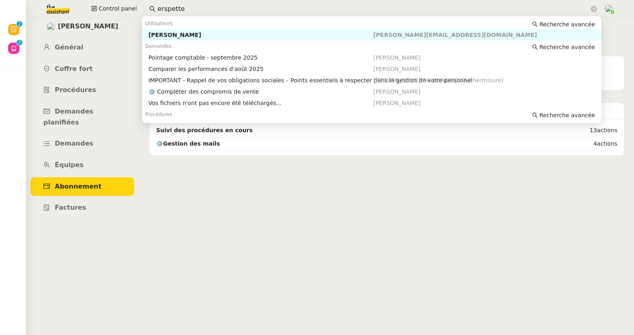
click at [163, 34] on div "Arthur Serpette" at bounding box center [260, 34] width 225 height 7
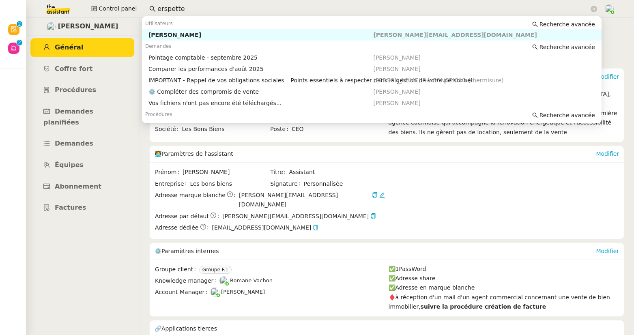
click at [187, 8] on input "erspette" at bounding box center [373, 9] width 432 height 11
click at [90, 182] on span "Abonnement" at bounding box center [78, 186] width 47 height 8
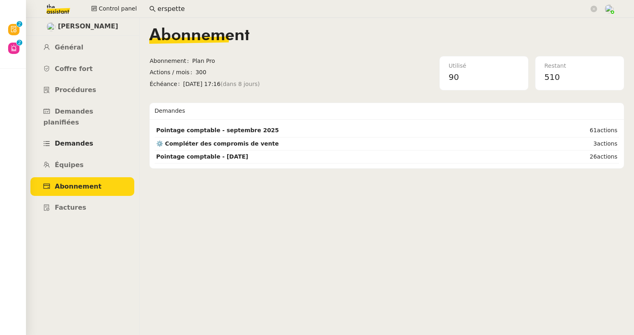
click at [79, 140] on span "Demandes" at bounding box center [74, 144] width 39 height 8
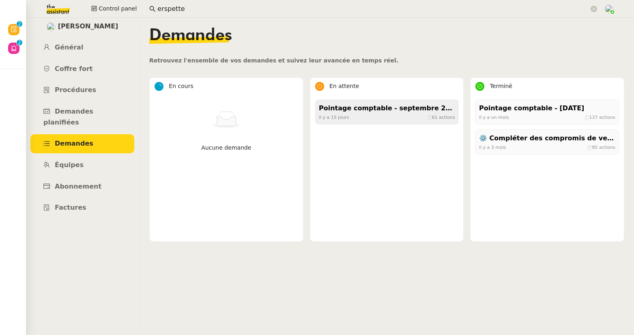
click at [355, 114] on div "il y a 15 jours ⏱ 61 actions" at bounding box center [387, 117] width 136 height 7
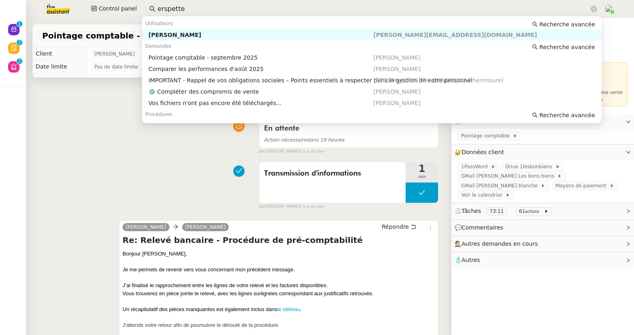
drag, startPoint x: 165, startPoint y: 10, endPoint x: 143, endPoint y: 11, distance: 22.3
click at [145, 11] on nz-input-group "erspette" at bounding box center [373, 9] width 457 height 12
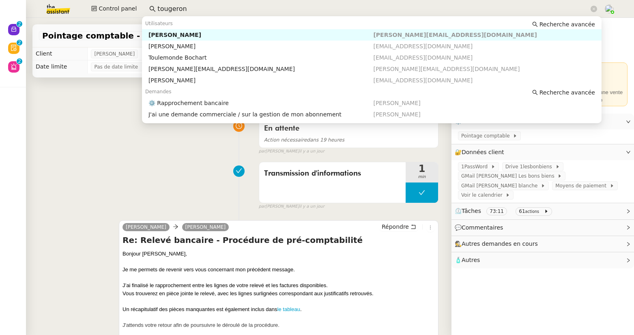
click at [200, 33] on div "Raphael Tougeron" at bounding box center [260, 34] width 225 height 7
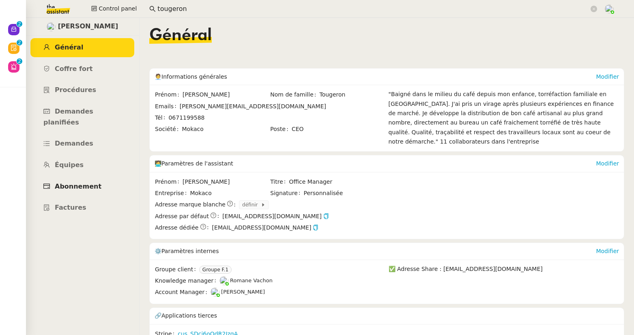
click at [92, 182] on span "Abonnement" at bounding box center [78, 186] width 47 height 8
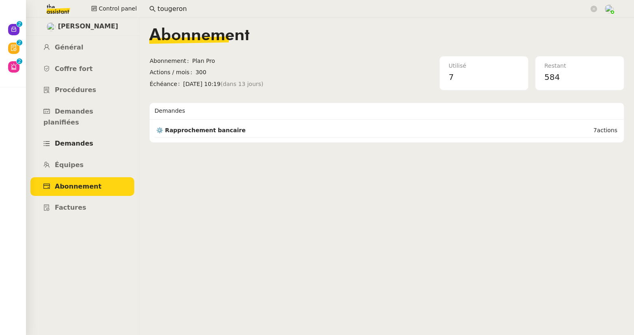
click at [83, 140] on span "Demandes" at bounding box center [74, 144] width 39 height 8
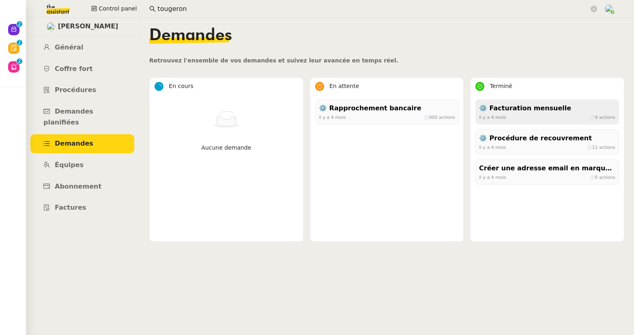
click at [542, 105] on div "⚙️ Facturation mensuelle" at bounding box center [547, 108] width 136 height 11
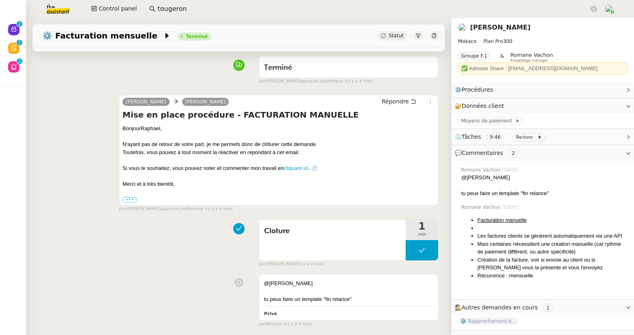
scroll to position [112, 0]
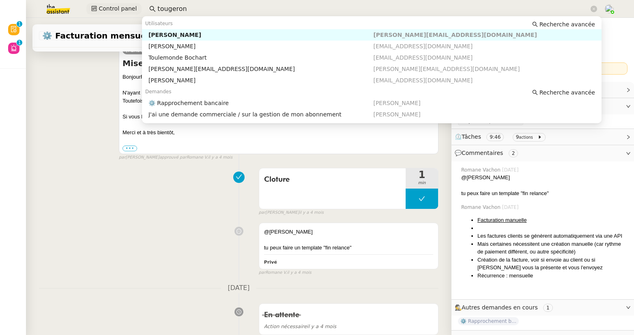
drag, startPoint x: 193, startPoint y: 7, endPoint x: 134, endPoint y: 9, distance: 58.4
click at [134, 9] on div "Control panel tougeron" at bounding box center [316, 9] width 593 height 18
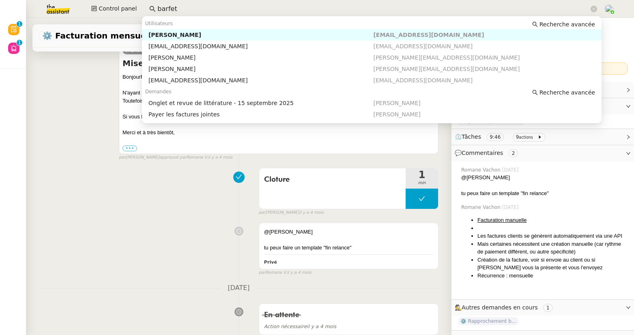
click at [166, 34] on div "Jean-Baptiste Barfety" at bounding box center [260, 34] width 225 height 7
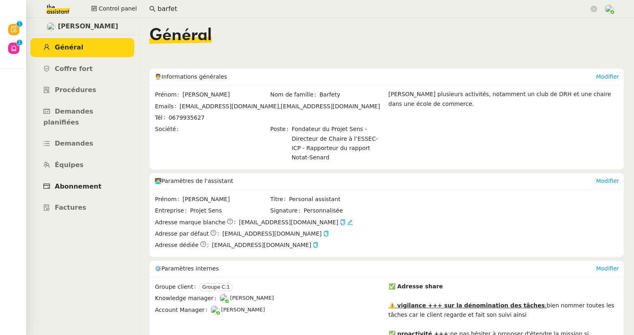
click at [91, 182] on span "Abonnement" at bounding box center [78, 186] width 47 height 8
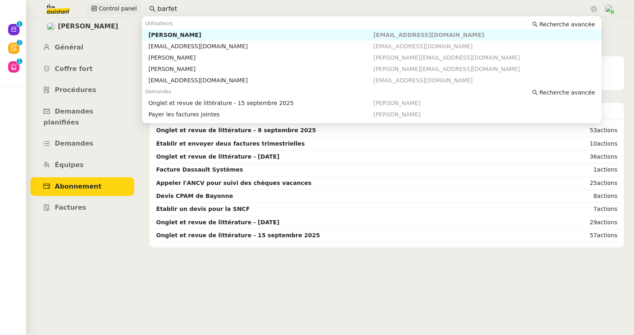
drag, startPoint x: 165, startPoint y: 6, endPoint x: 136, endPoint y: 3, distance: 28.9
click at [136, 3] on div "Control panel barfet" at bounding box center [316, 9] width 593 height 18
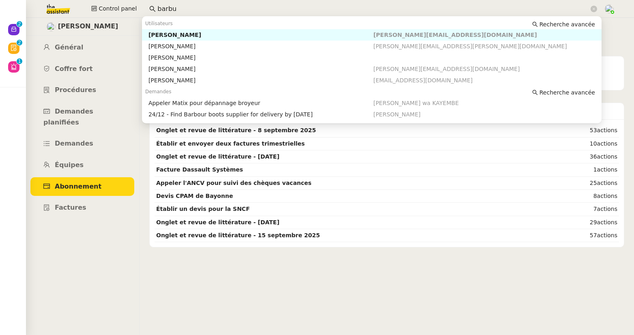
click at [169, 32] on div "Emile Barbu" at bounding box center [260, 34] width 225 height 7
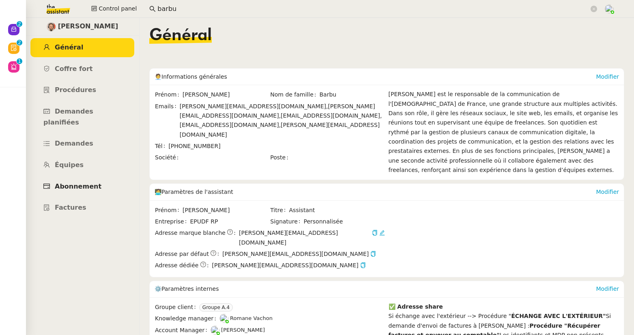
click at [78, 177] on link "Abonnement" at bounding box center [82, 186] width 104 height 19
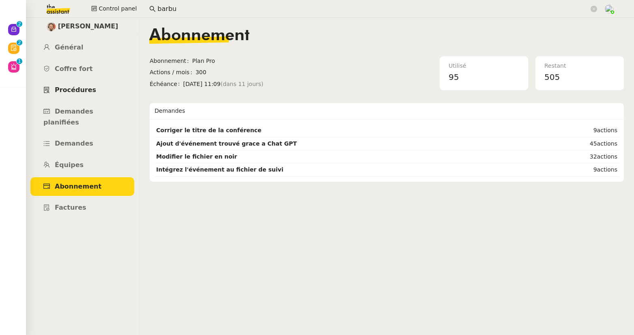
click at [72, 88] on span "Procédures" at bounding box center [75, 90] width 41 height 8
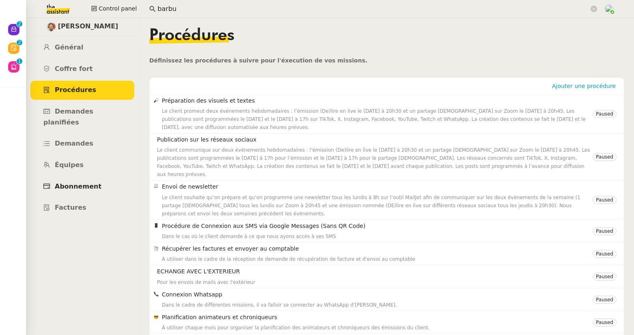
click at [72, 177] on link "Abonnement" at bounding box center [82, 186] width 104 height 19
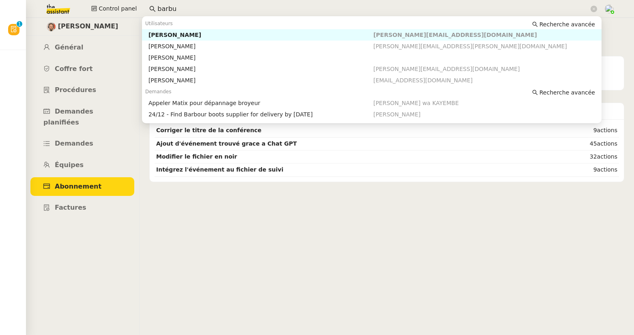
click at [141, 7] on div "Control panel barbu" at bounding box center [316, 9] width 593 height 18
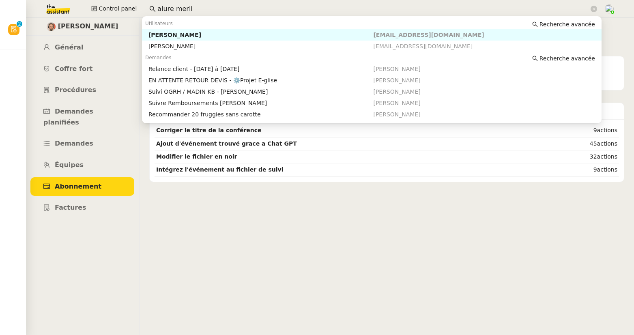
click at [172, 32] on div "Laure Merlini" at bounding box center [260, 34] width 225 height 7
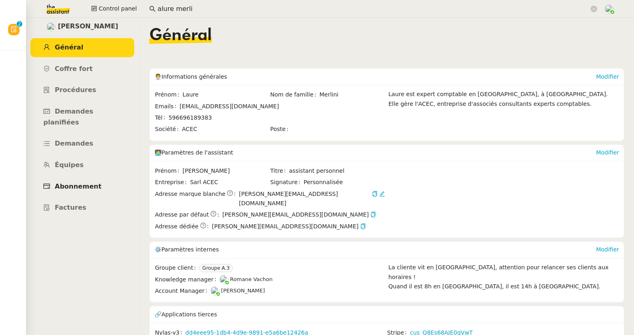
click at [90, 182] on span "Abonnement" at bounding box center [78, 186] width 47 height 8
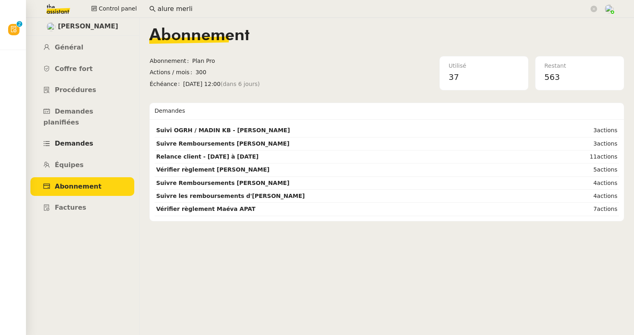
click at [73, 138] on link "Demandes" at bounding box center [82, 143] width 104 height 19
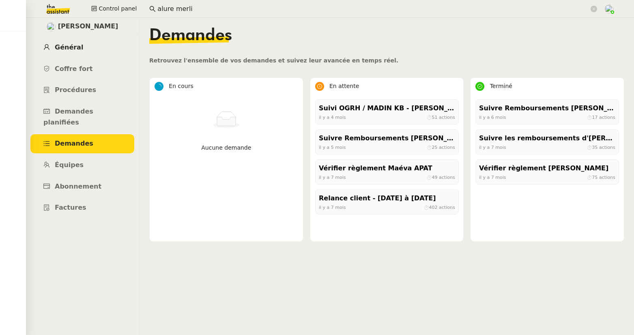
click at [76, 42] on link "Général" at bounding box center [82, 47] width 104 height 19
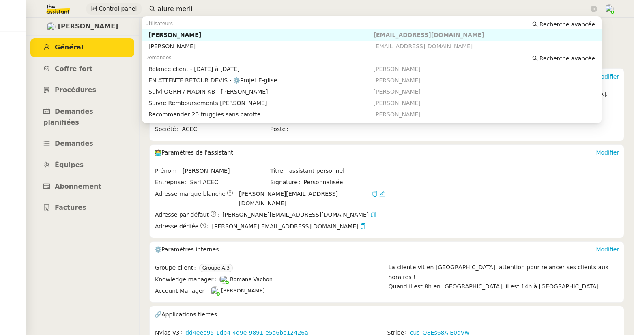
drag, startPoint x: 186, startPoint y: 11, endPoint x: 135, endPoint y: 7, distance: 51.2
click at [135, 7] on div "Control panel alure merli" at bounding box center [316, 9] width 593 height 18
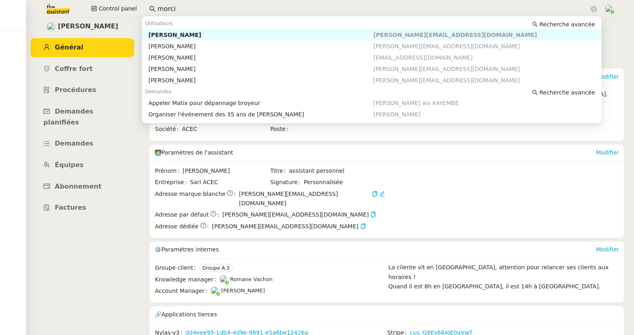
click at [165, 35] on div "Anthony Morcillo" at bounding box center [260, 34] width 225 height 7
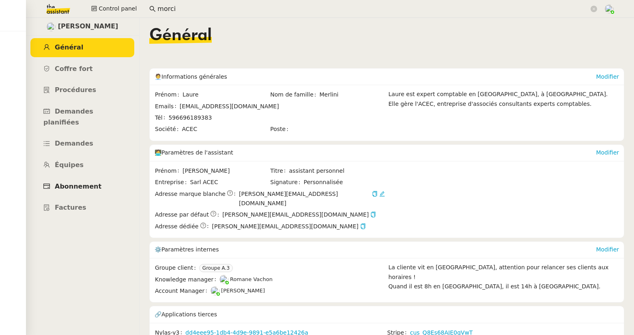
click at [69, 182] on span "Abonnement" at bounding box center [78, 186] width 47 height 8
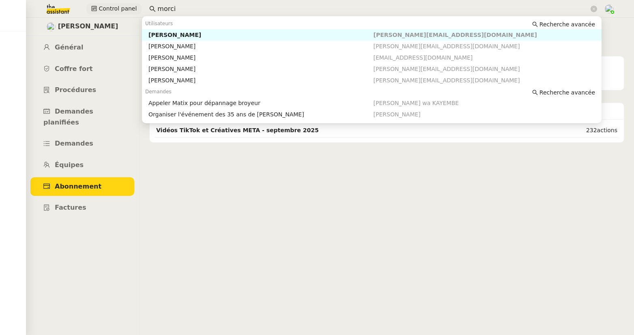
drag, startPoint x: 161, startPoint y: 8, endPoint x: 128, endPoint y: 11, distance: 33.3
click at [128, 11] on div "Control panel morci" at bounding box center [316, 9] width 593 height 18
click at [164, 33] on div "Thierry Larcher" at bounding box center [260, 34] width 225 height 7
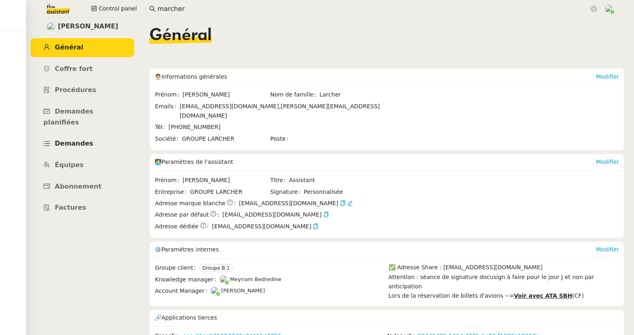
click at [75, 137] on link "Demandes" at bounding box center [82, 143] width 104 height 19
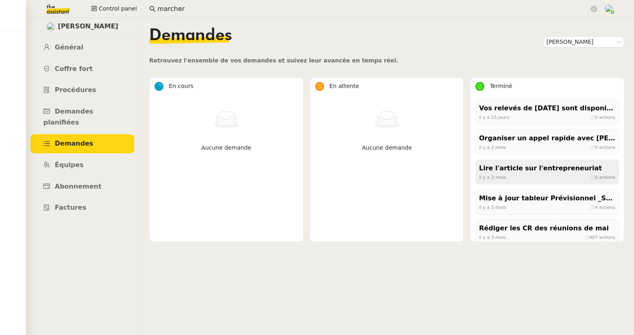
click at [500, 175] on div "il y a 2 mois ⏱ 0 actions" at bounding box center [547, 177] width 136 height 7
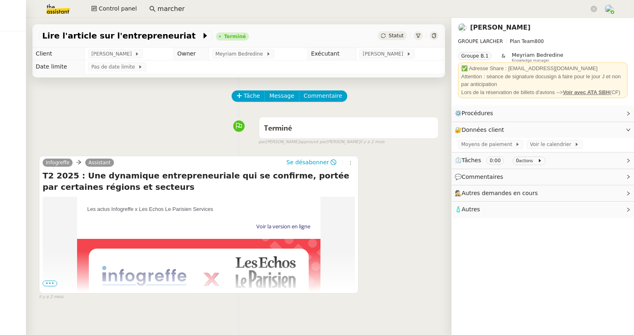
click at [492, 29] on link "Thierry Larcher" at bounding box center [500, 28] width 60 height 8
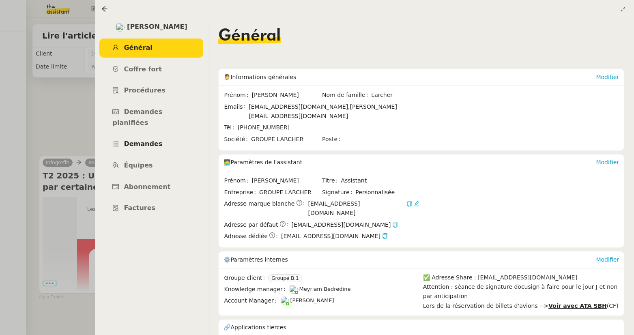
click at [129, 140] on span "Demandes" at bounding box center [143, 144] width 39 height 8
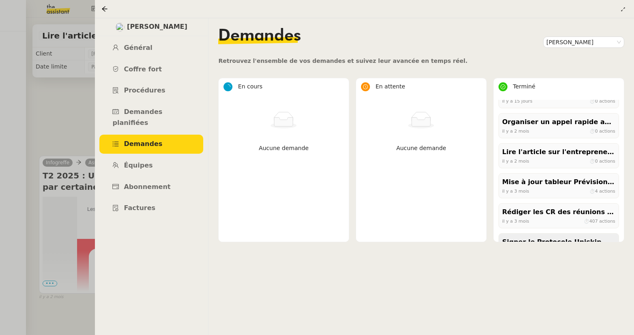
scroll to position [98, 0]
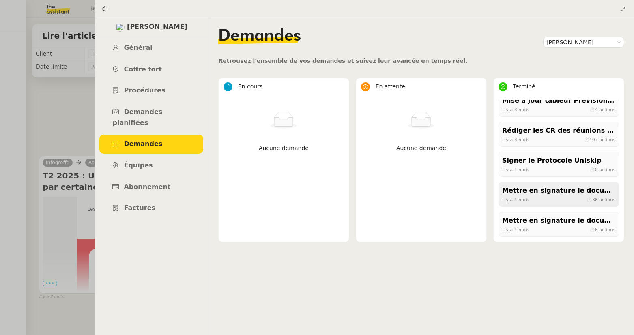
click at [543, 196] on div "Mettre en signature le document Uniskip" at bounding box center [558, 190] width 113 height 11
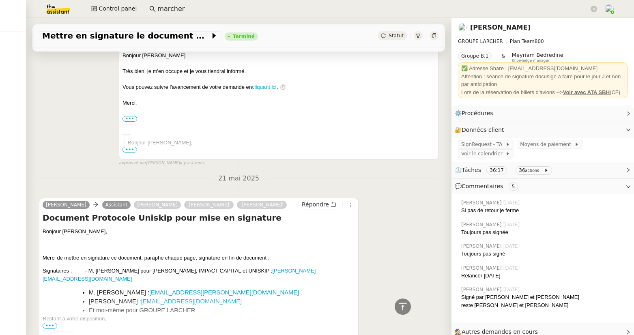
scroll to position [2893, 0]
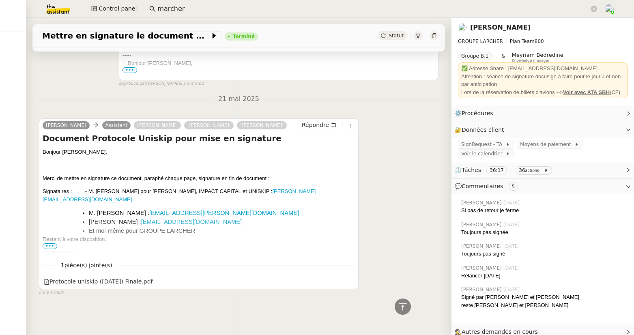
click at [481, 24] on link "Thierry Larcher" at bounding box center [500, 28] width 60 height 8
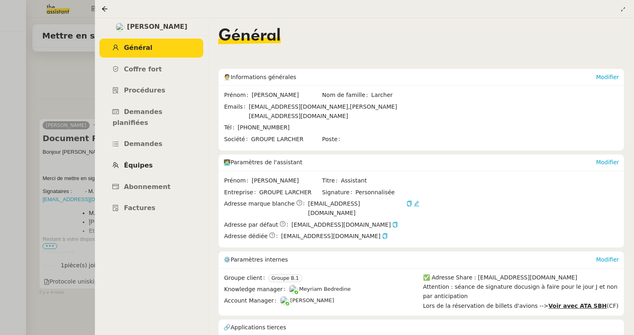
click at [143, 161] on span "Équipes" at bounding box center [138, 165] width 29 height 8
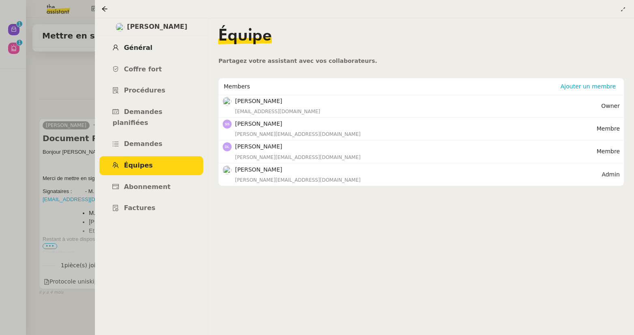
click at [140, 47] on span "Général" at bounding box center [138, 48] width 28 height 8
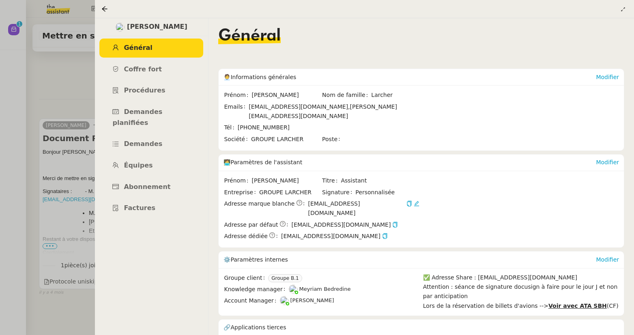
drag, startPoint x: 104, startPoint y: 9, endPoint x: 126, endPoint y: 9, distance: 22.3
click at [104, 9] on icon at bounding box center [104, 9] width 6 height 6
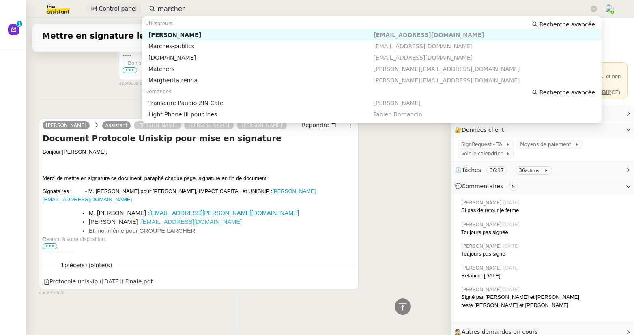
drag, startPoint x: 142, startPoint y: 6, endPoint x: 134, endPoint y: 6, distance: 8.5
click at [134, 6] on div "Control panel marcher" at bounding box center [316, 9] width 593 height 18
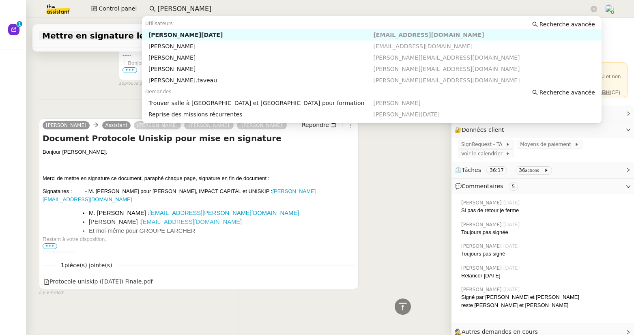
click at [160, 35] on div "Sandra Toussaint" at bounding box center [260, 34] width 225 height 7
type input "sandra t"
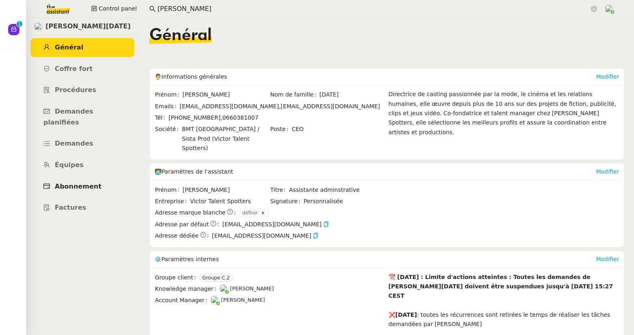
click at [66, 182] on span "Abonnement" at bounding box center [78, 186] width 47 height 8
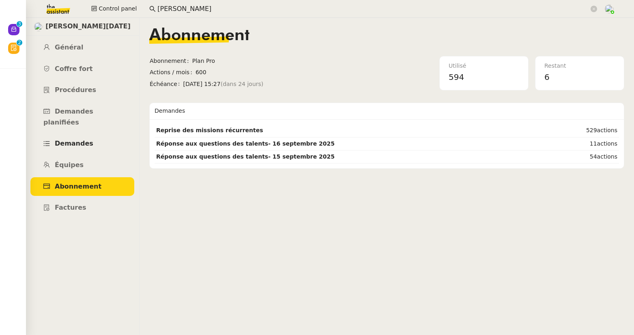
click at [73, 140] on span "Demandes" at bounding box center [74, 144] width 39 height 8
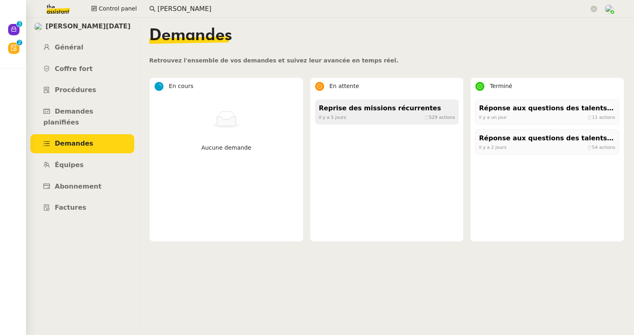
click at [355, 116] on div "il y a 5 jours ⏱ 529 actions" at bounding box center [387, 117] width 136 height 7
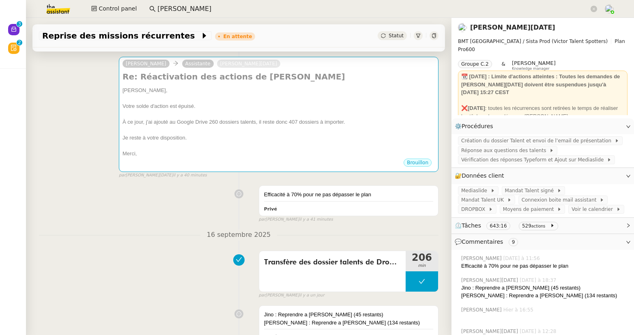
scroll to position [154, 0]
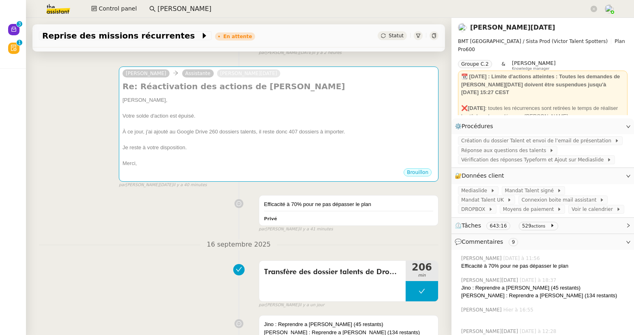
click at [479, 28] on link "Sandra Toussaint" at bounding box center [512, 28] width 85 height 8
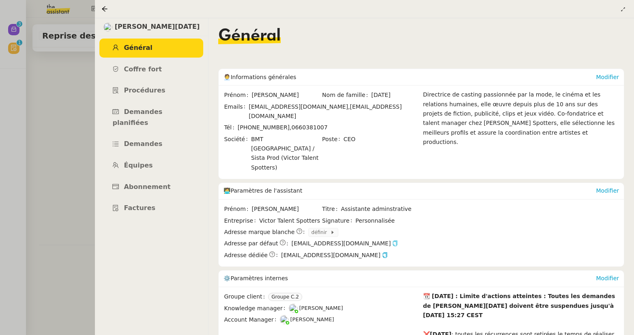
click at [392, 240] on icon "button" at bounding box center [395, 243] width 6 height 6
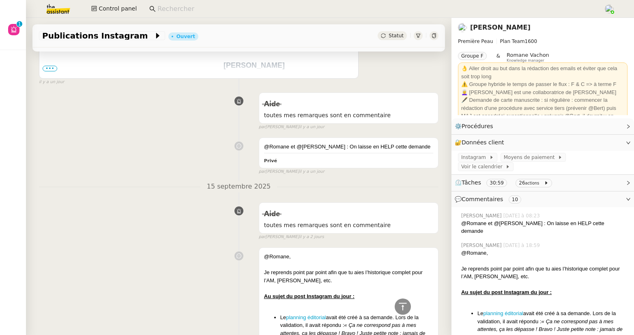
scroll to position [360, 0]
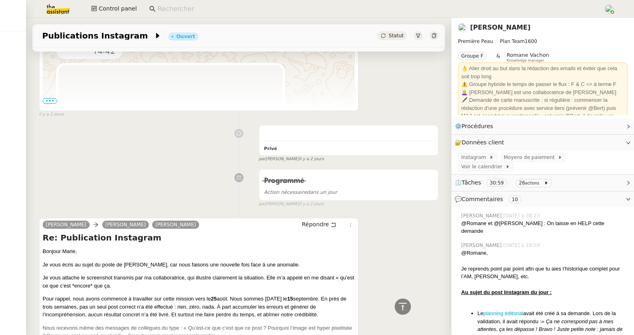
scroll to position [1693, 0]
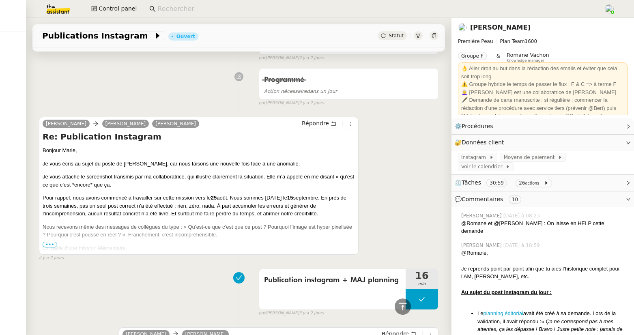
click at [51, 247] on span "•••" at bounding box center [50, 245] width 15 height 6
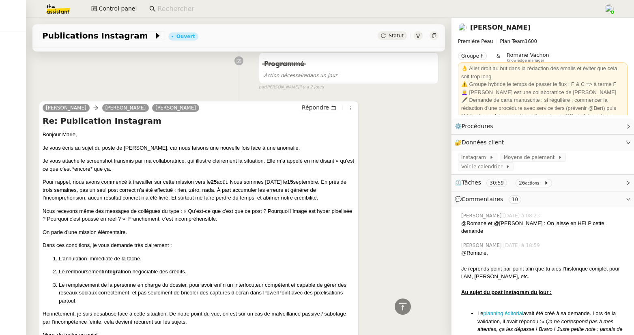
scroll to position [1815, 0]
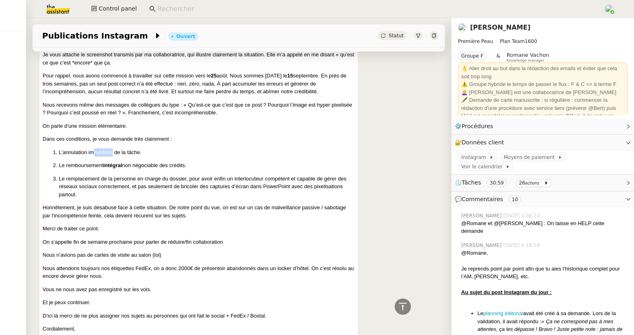
drag, startPoint x: 94, startPoint y: 152, endPoint x: 112, endPoint y: 158, distance: 19.0
click at [112, 157] on p "L’annulation immédiate de la tâche." at bounding box center [207, 152] width 296 height 8
drag, startPoint x: 94, startPoint y: 169, endPoint x: 122, endPoint y: 169, distance: 27.6
click at [122, 169] on p "Le remboursement intégral non négociable des crédits." at bounding box center [207, 165] width 296 height 8
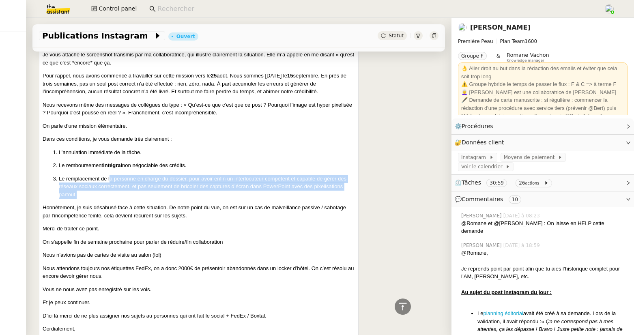
drag, startPoint x: 127, startPoint y: 180, endPoint x: 151, endPoint y: 198, distance: 29.8
click at [151, 198] on p "Le remplacement de la personne en charge du dossier, pour avoir enfin un interl…" at bounding box center [207, 187] width 296 height 24
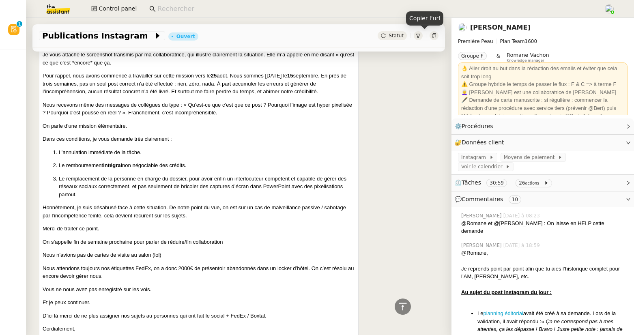
click at [432, 37] on icon at bounding box center [434, 35] width 5 height 5
